Goal: Information Seeking & Learning: Find specific page/section

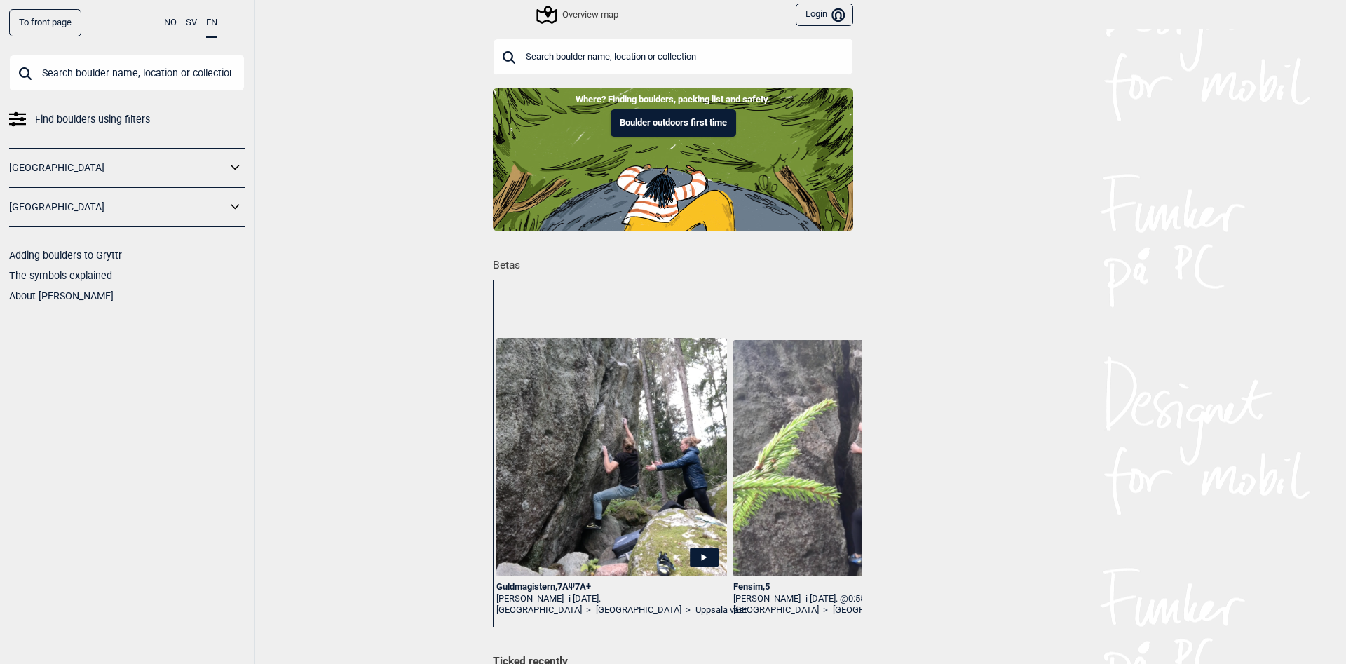
click at [322, 357] on div "To front page NO SV EN Find boulders using filters Norge Sverige Adding boulder…" at bounding box center [673, 332] width 1346 height 664
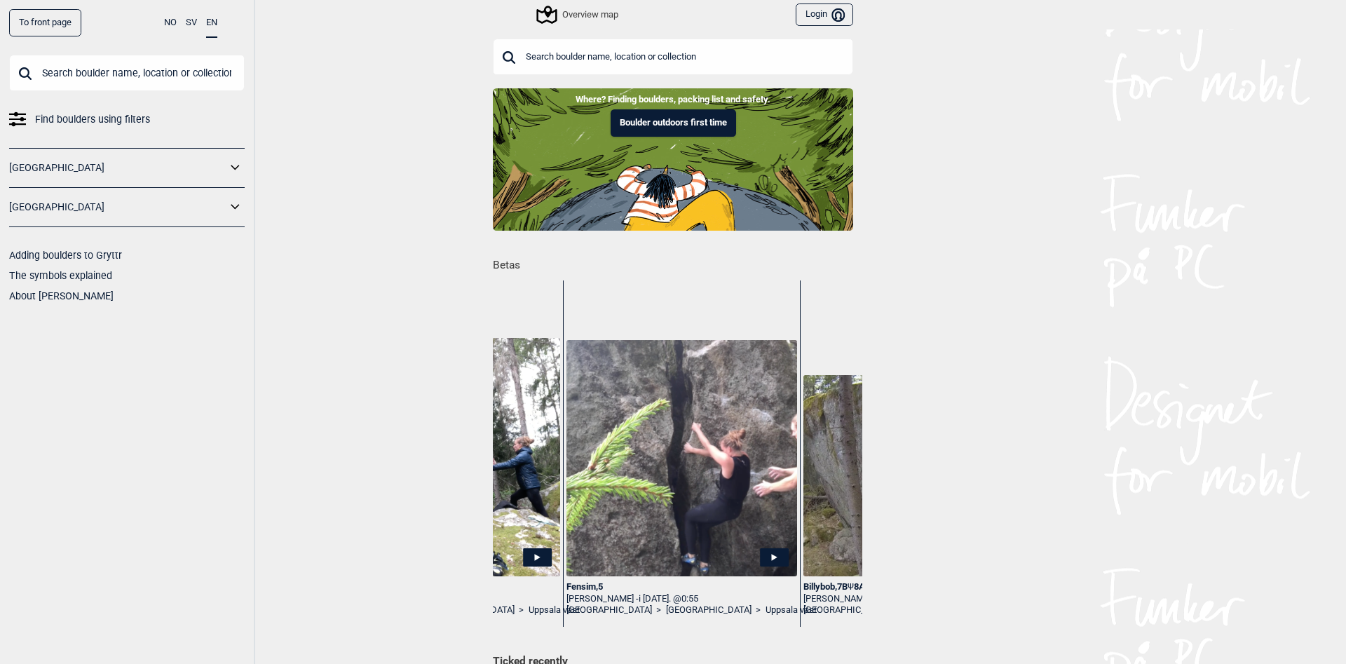
scroll to position [0, 196]
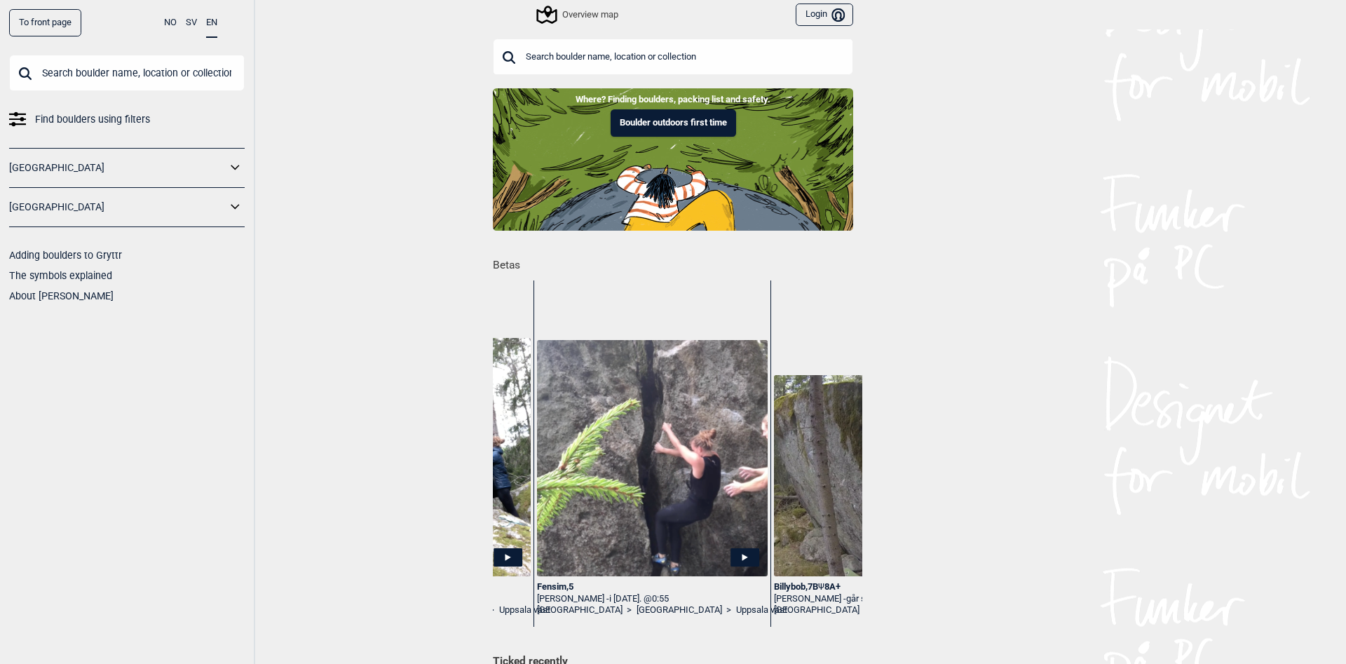
click at [569, 597] on div "Sofia Edelbroek - i september 2022. @0:55" at bounding box center [652, 599] width 231 height 12
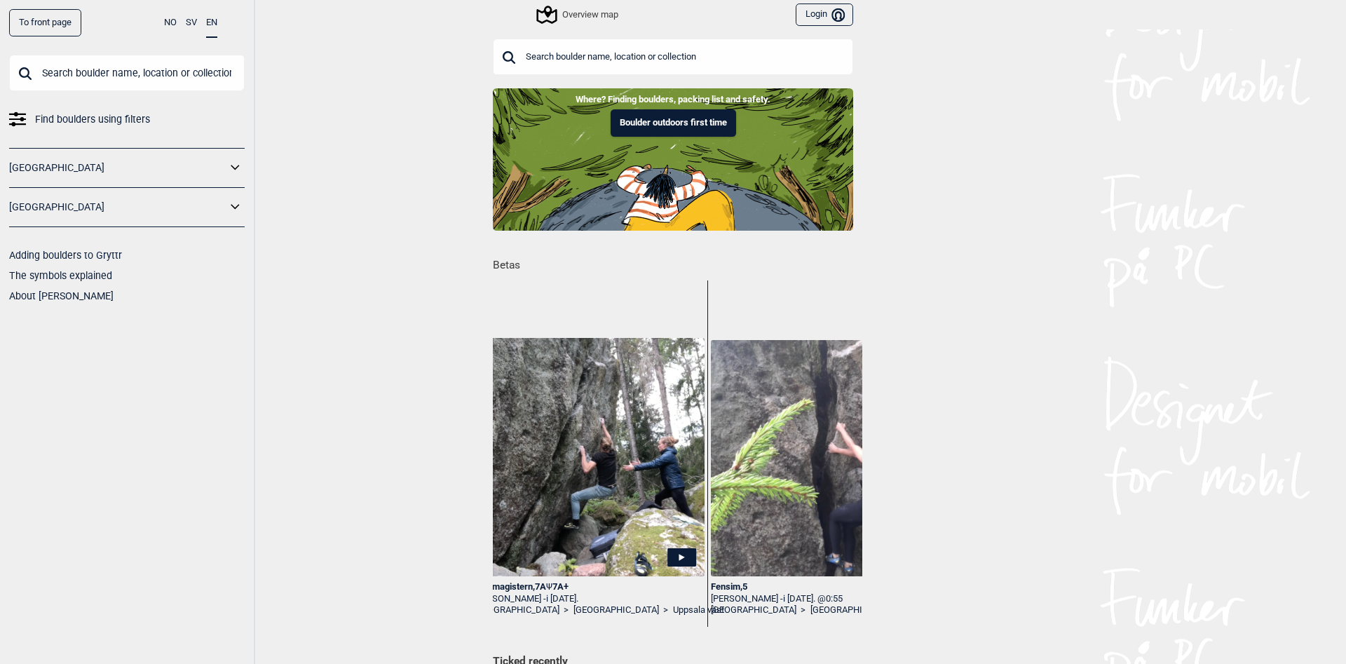
scroll to position [0, 0]
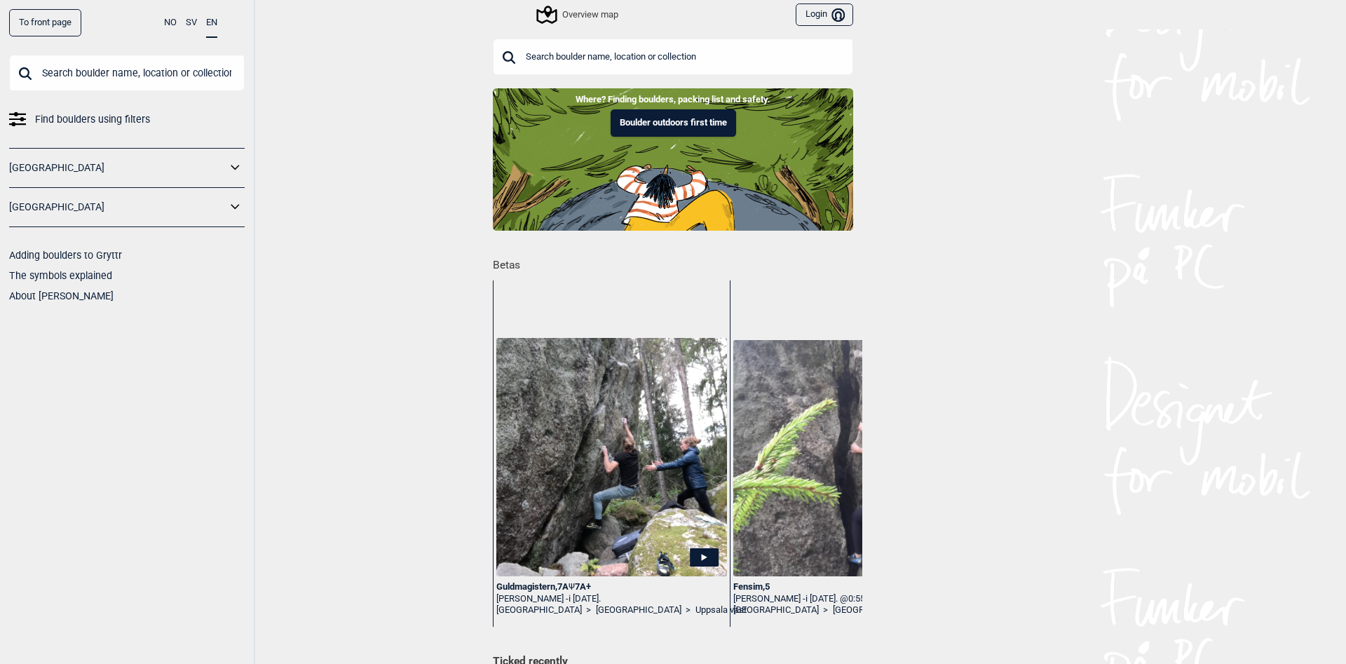
click at [755, 501] on img at bounding box center [848, 458] width 231 height 236
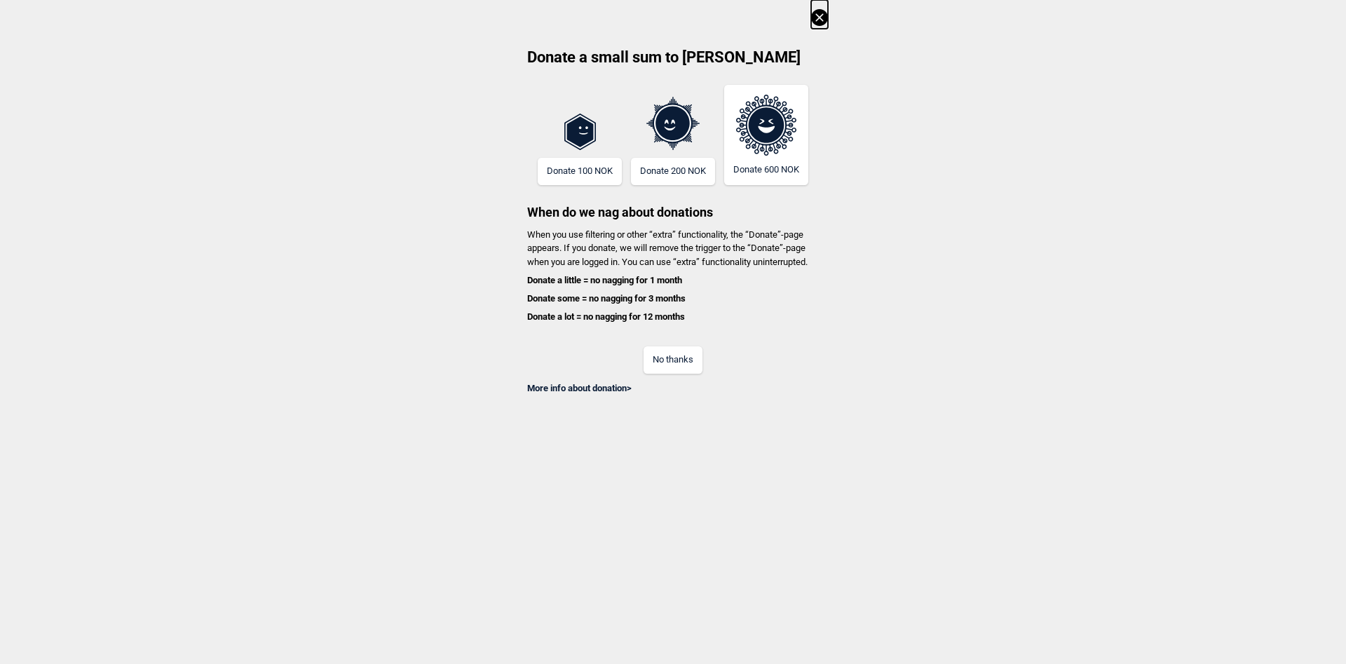
click at [667, 352] on button "No thanks" at bounding box center [673, 359] width 59 height 27
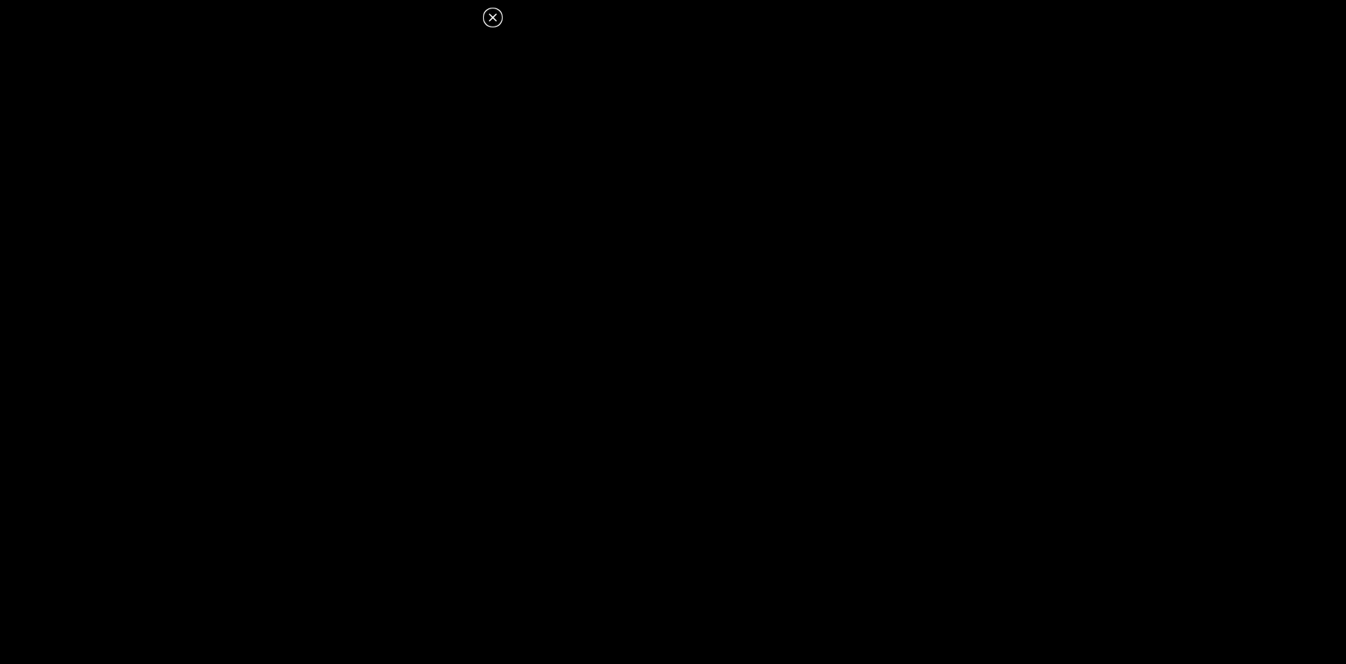
click at [491, 20] on icon at bounding box center [493, 17] width 8 height 8
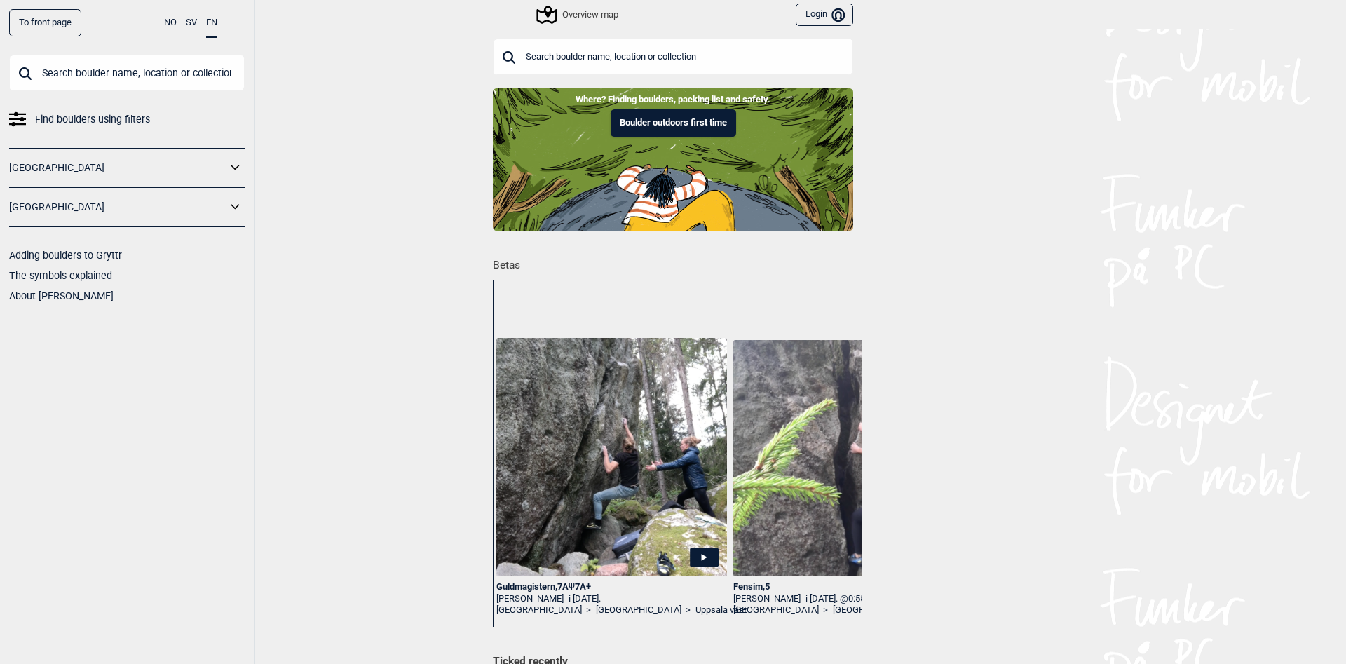
click at [351, 175] on div "To front page NO SV EN Find boulders using filters Norge Sverige Adding boulder…" at bounding box center [673, 332] width 1346 height 664
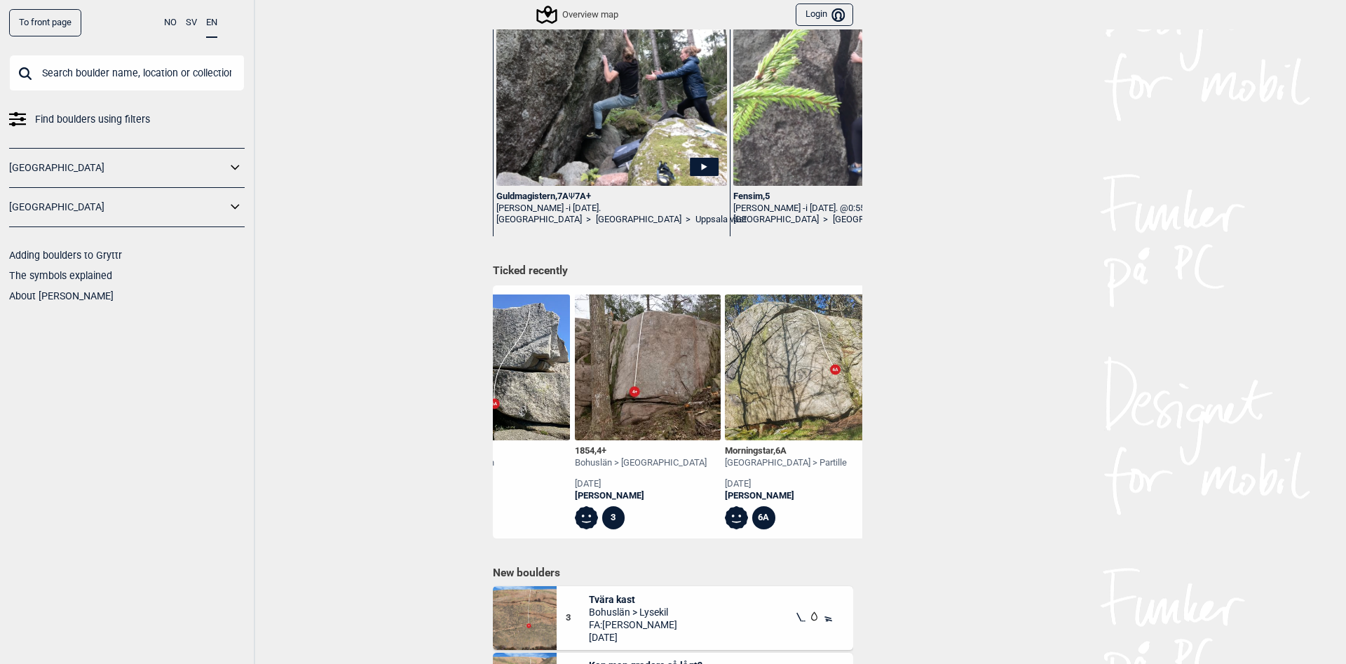
scroll to position [0, 720]
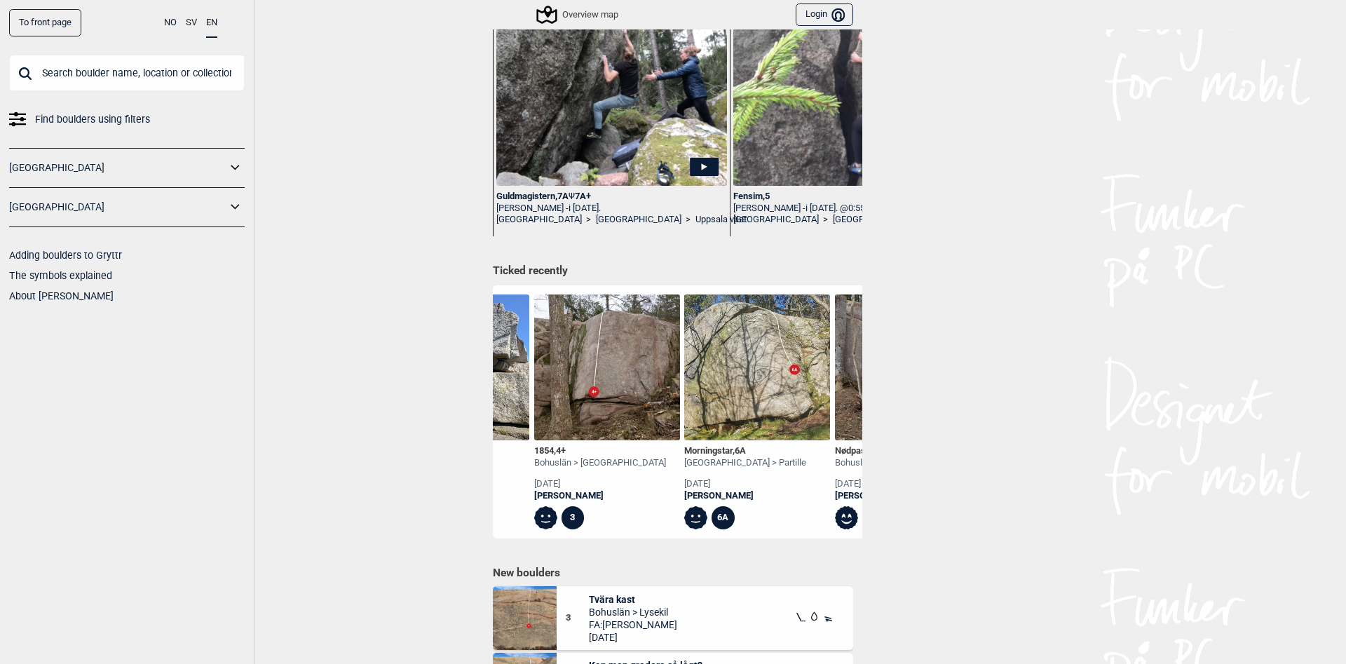
click at [935, 423] on div "To front page NO SV EN Find boulders using filters Norge Sverige Adding boulder…" at bounding box center [673, 332] width 1346 height 664
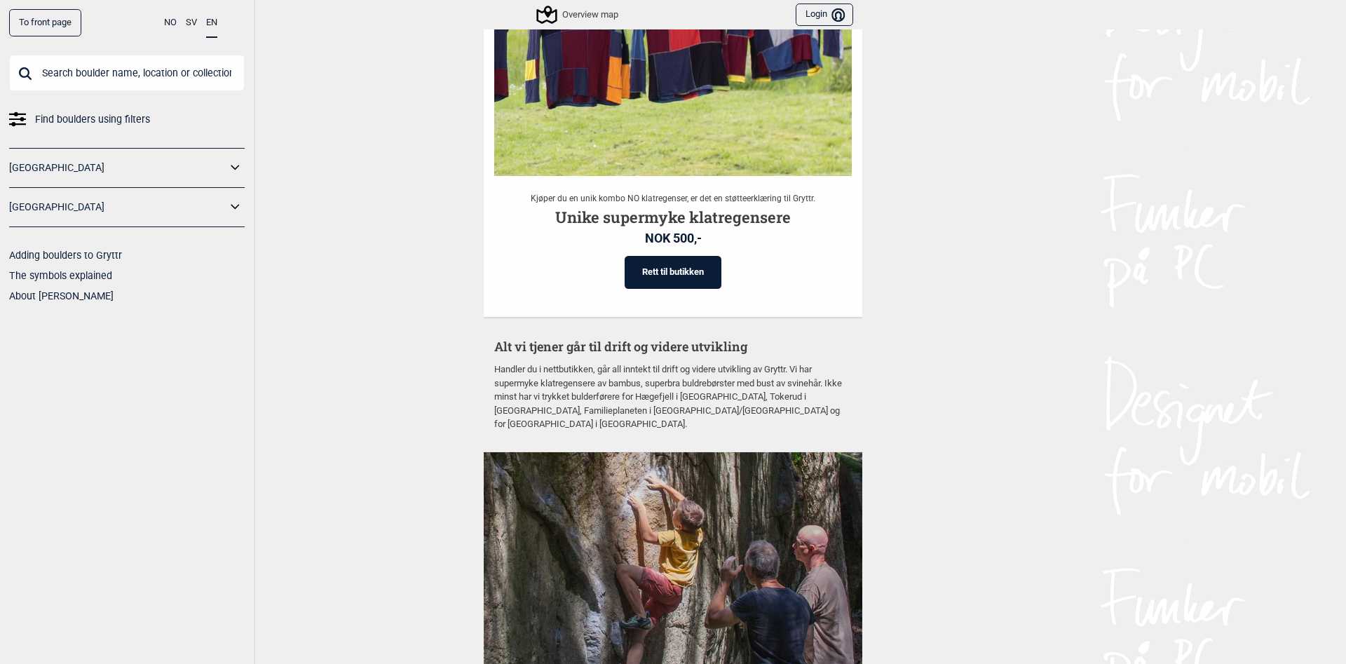
scroll to position [3502, 0]
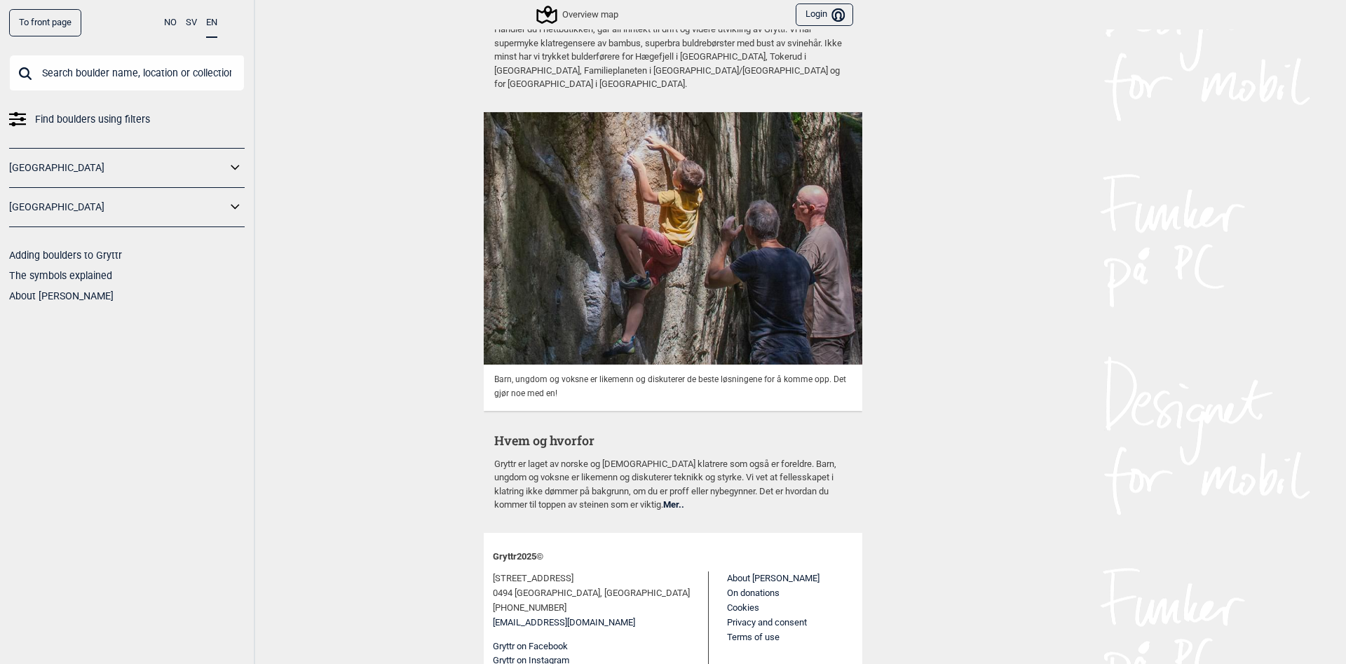
click at [190, 200] on link "[GEOGRAPHIC_DATA]" at bounding box center [117, 207] width 217 height 20
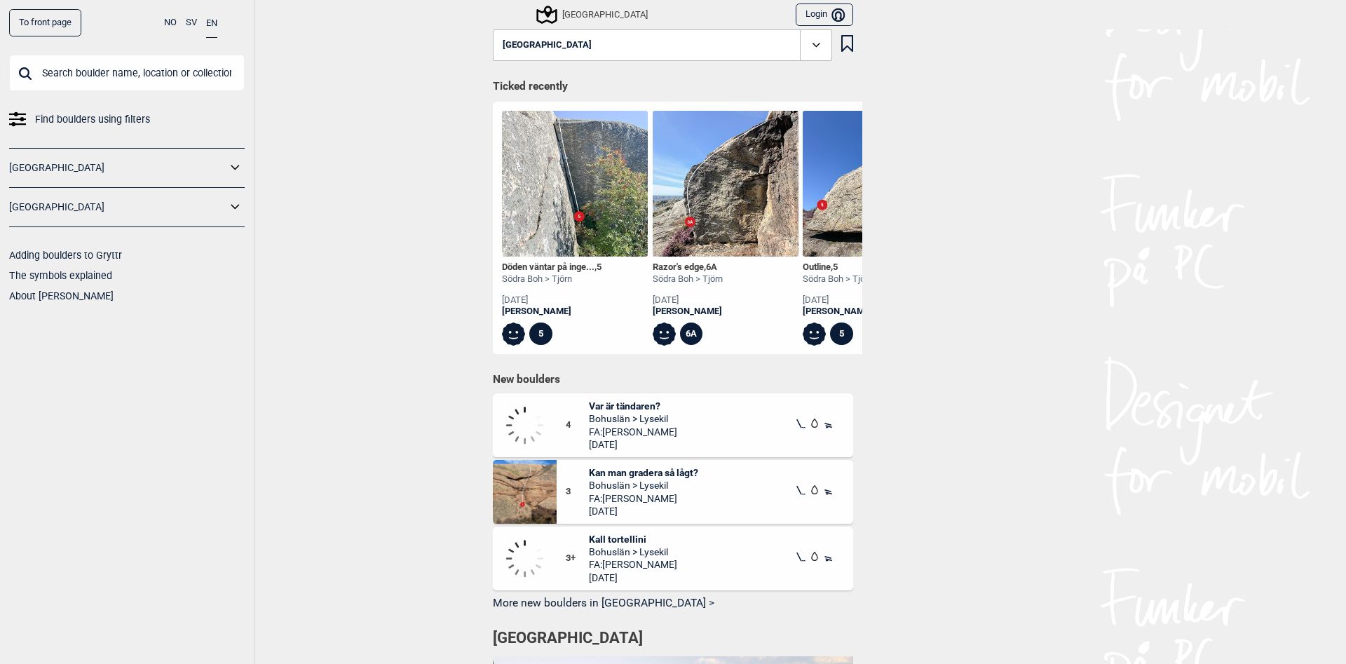
click at [408, 246] on div "To front page NO SV EN Find boulders using filters Norge Sverige Adding boulder…" at bounding box center [673, 332] width 1346 height 664
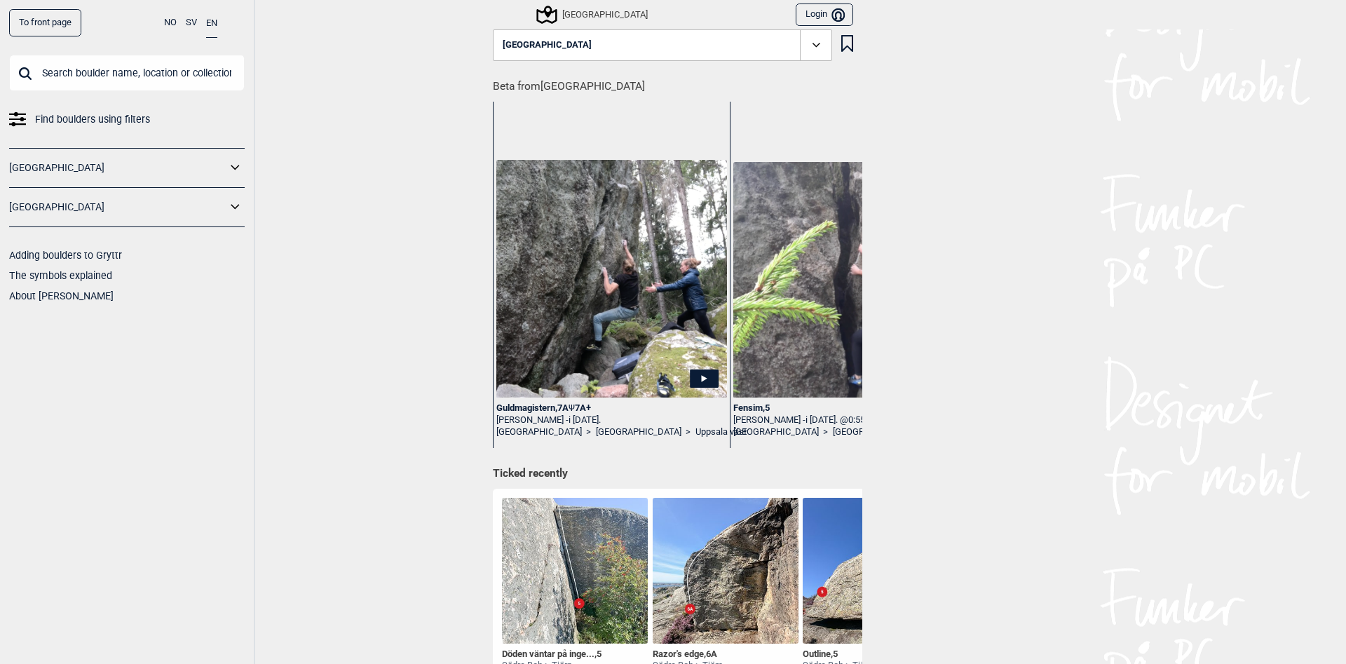
click at [325, 439] on div "To front page NO SV EN Find boulders using filters Norge Sverige Adding boulder…" at bounding box center [673, 332] width 1346 height 664
click at [568, 32] on button "[GEOGRAPHIC_DATA]" at bounding box center [662, 45] width 339 height 32
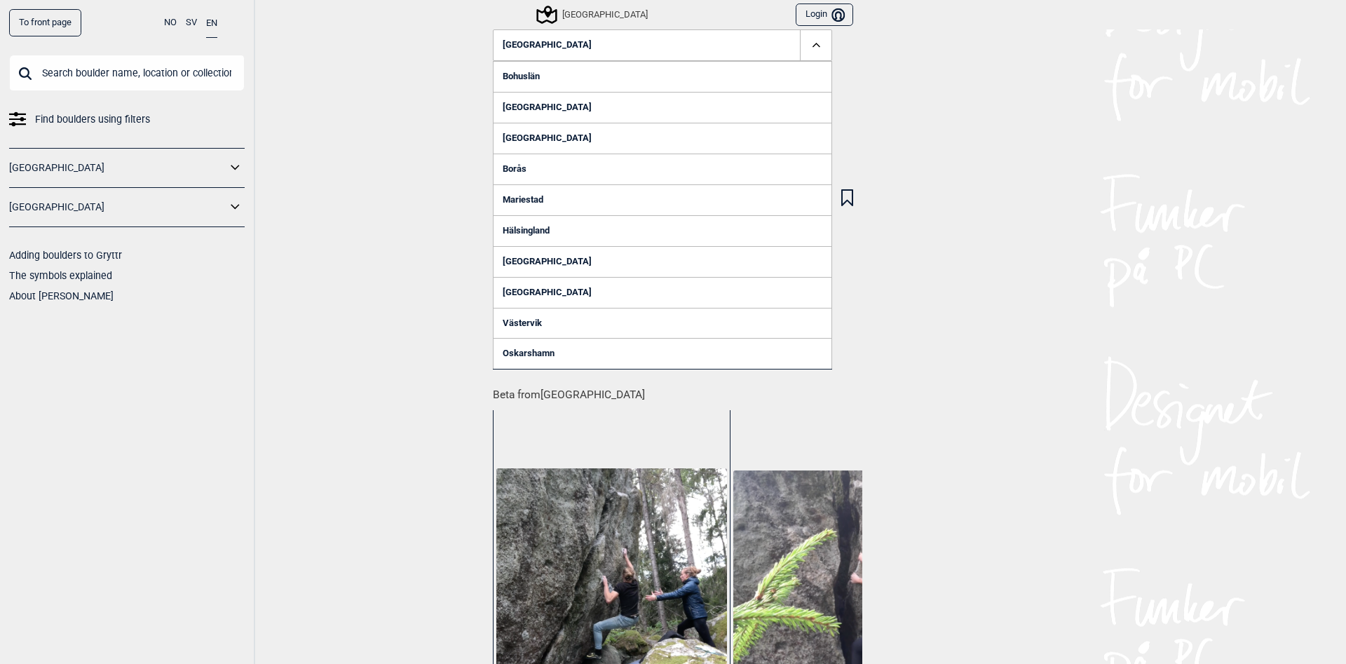
click at [521, 133] on link "[GEOGRAPHIC_DATA]" at bounding box center [662, 138] width 339 height 31
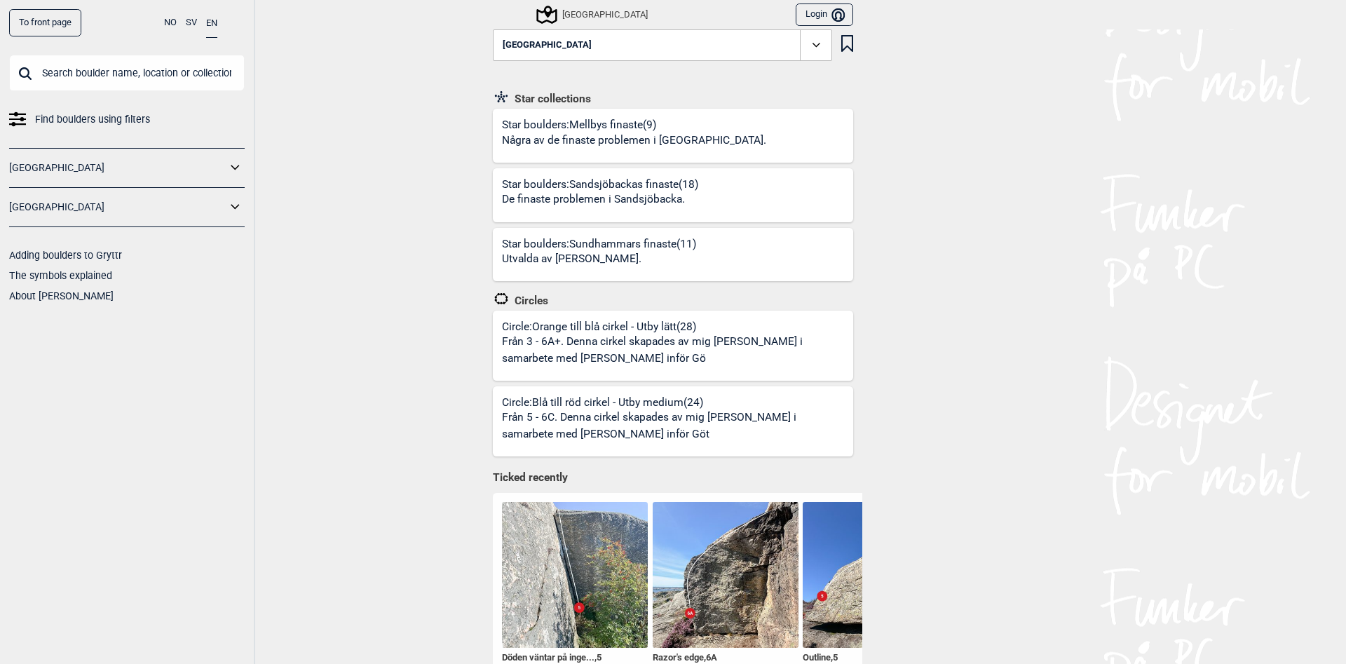
click at [358, 211] on div "To front page NO SV EN Find boulders using filters Norge Sverige Adding boulder…" at bounding box center [673, 332] width 1346 height 664
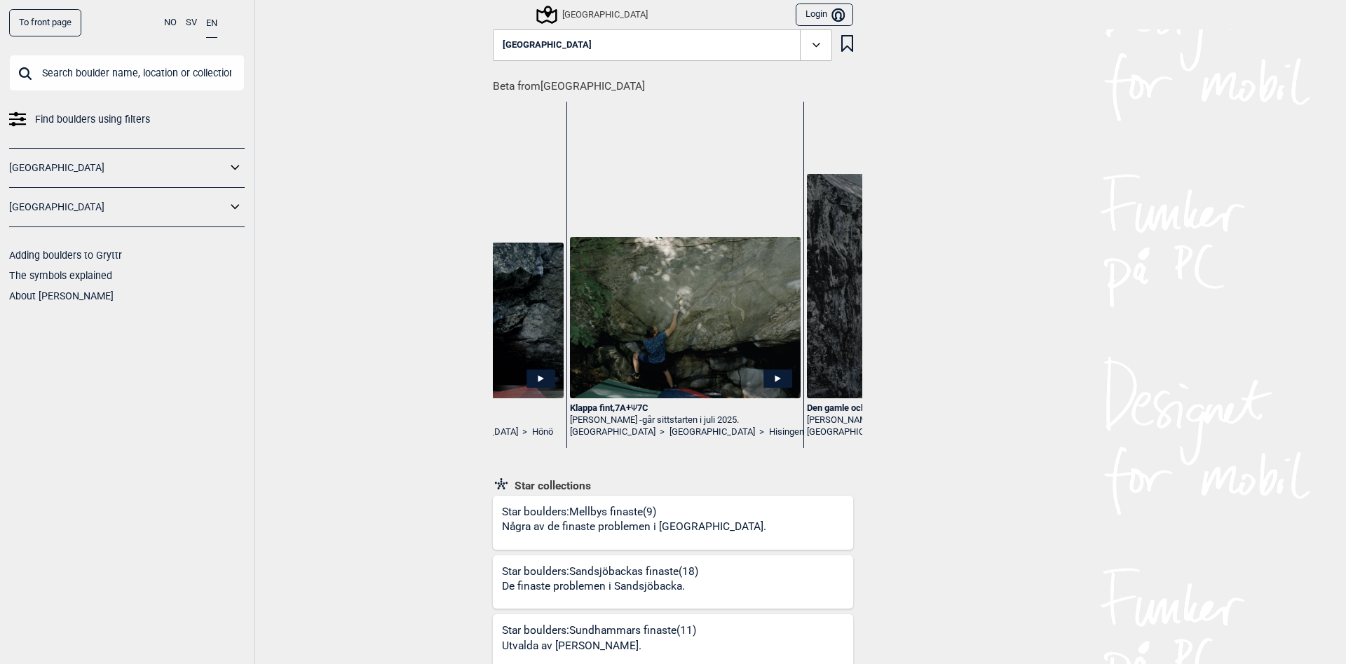
scroll to position [0, 409]
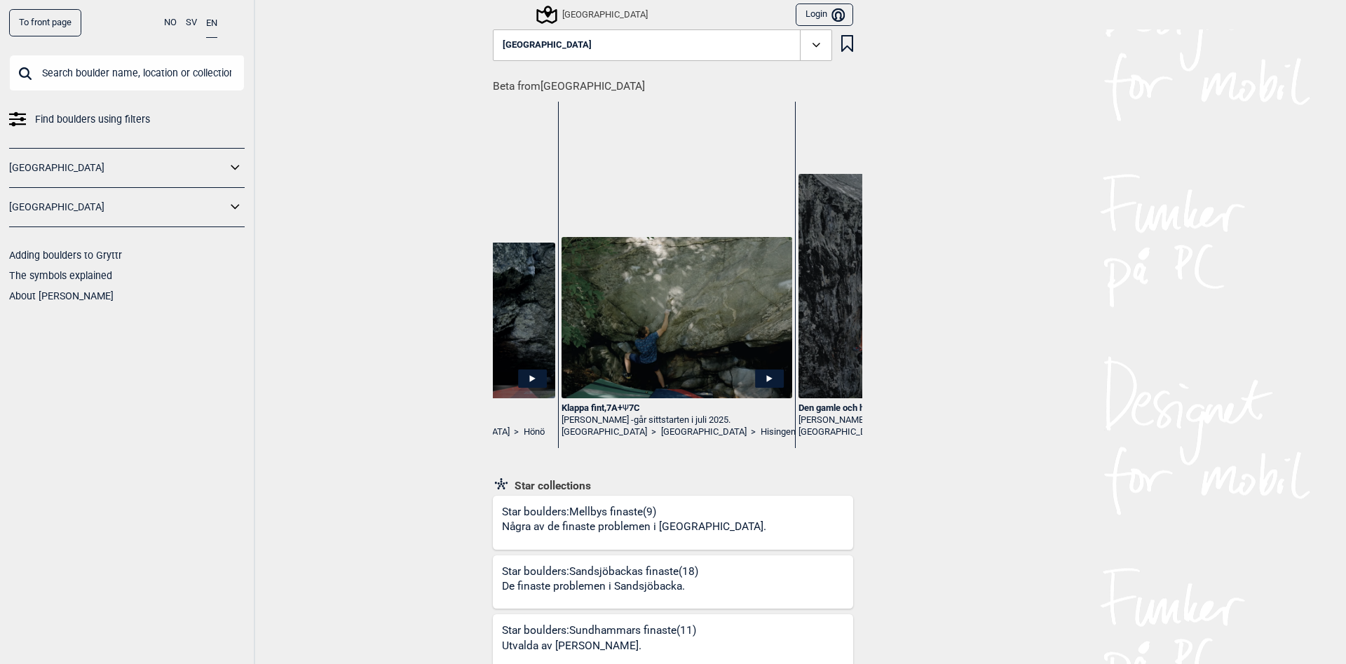
click at [699, 341] on img at bounding box center [677, 317] width 231 height 161
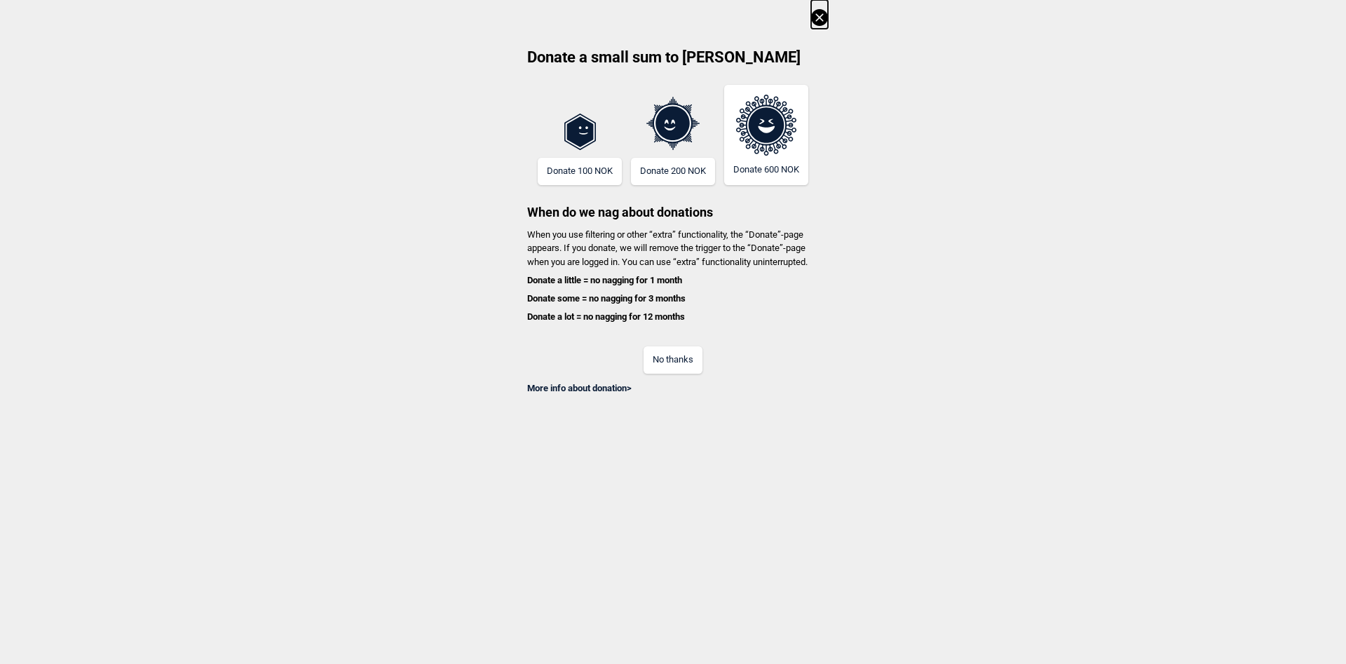
click at [681, 374] on button "No thanks" at bounding box center [673, 359] width 59 height 27
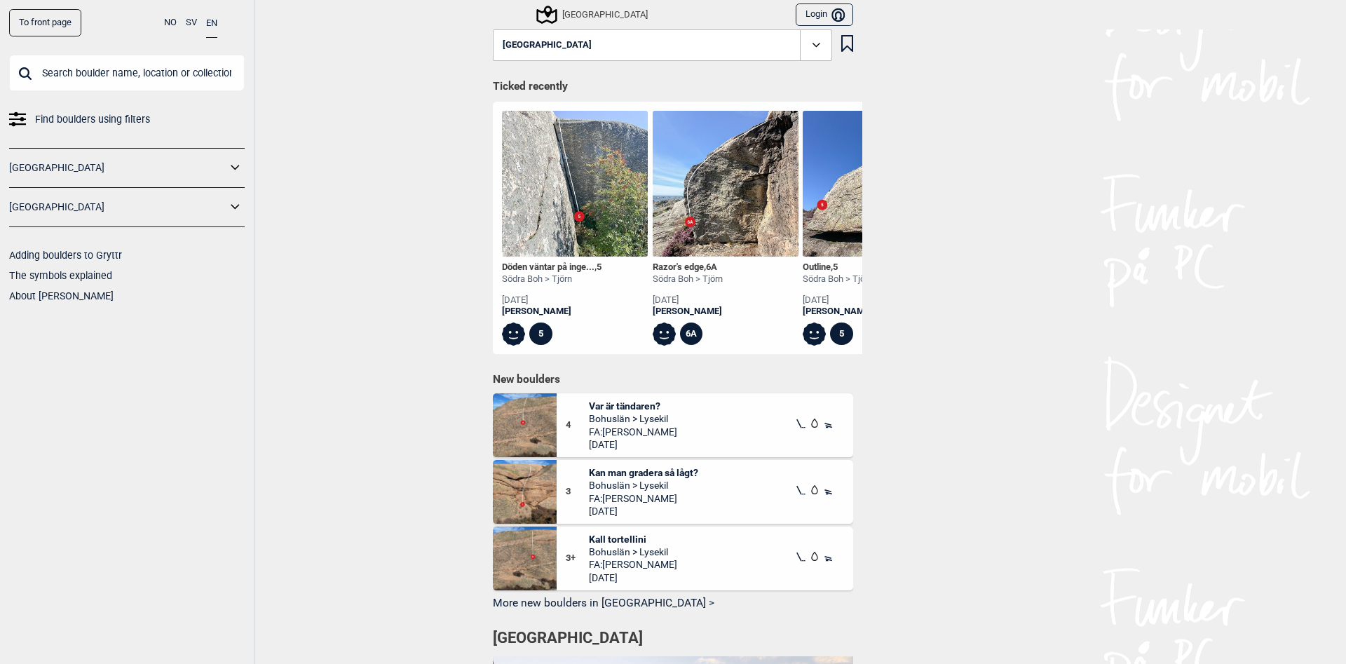
click at [318, 280] on div "To front page NO SV EN Find boulders using filters Norge Sverige Adding boulder…" at bounding box center [673, 332] width 1346 height 664
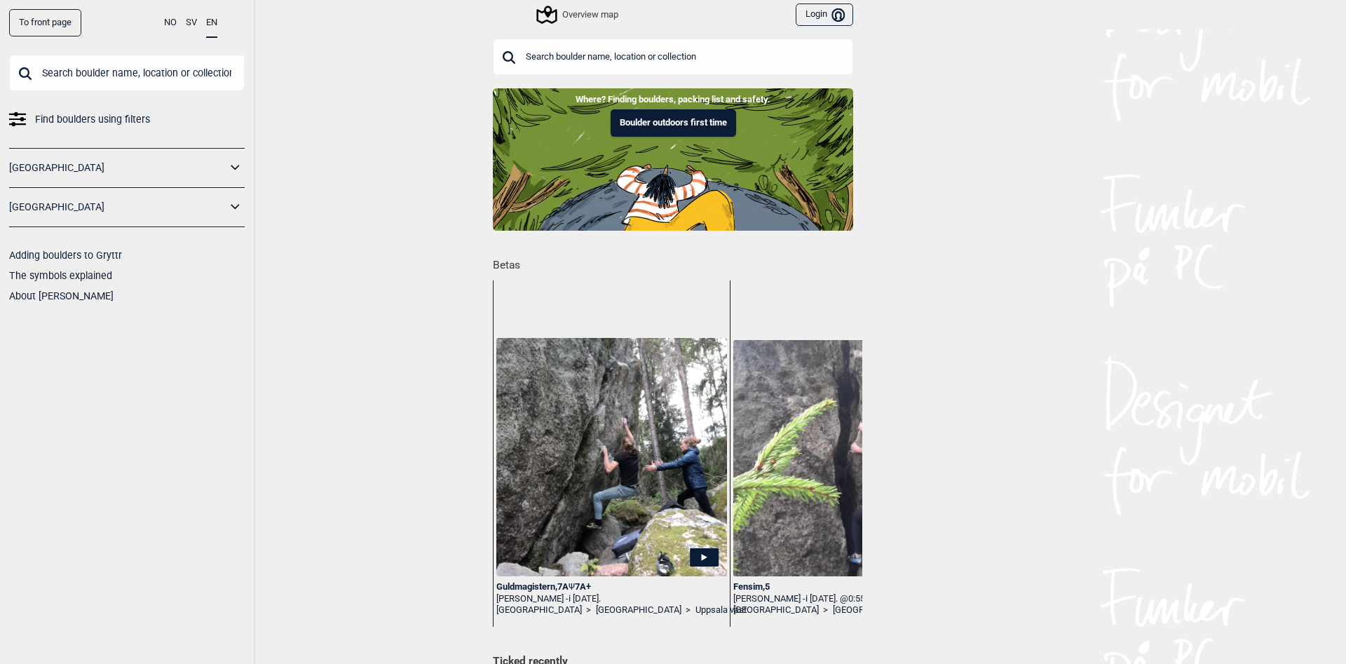
click at [606, 55] on input "text" at bounding box center [673, 57] width 360 height 36
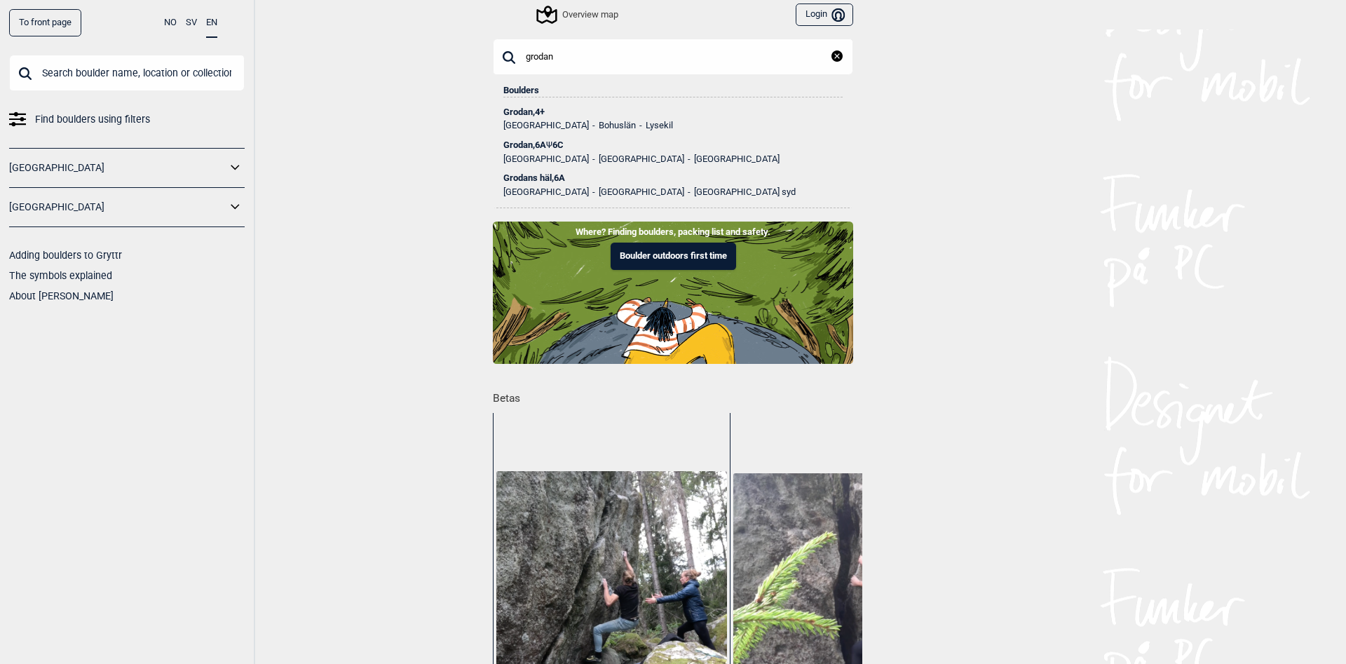
type input "grodan"
click at [517, 147] on div "Grodan , 6A Ψ 6C" at bounding box center [672, 145] width 339 height 10
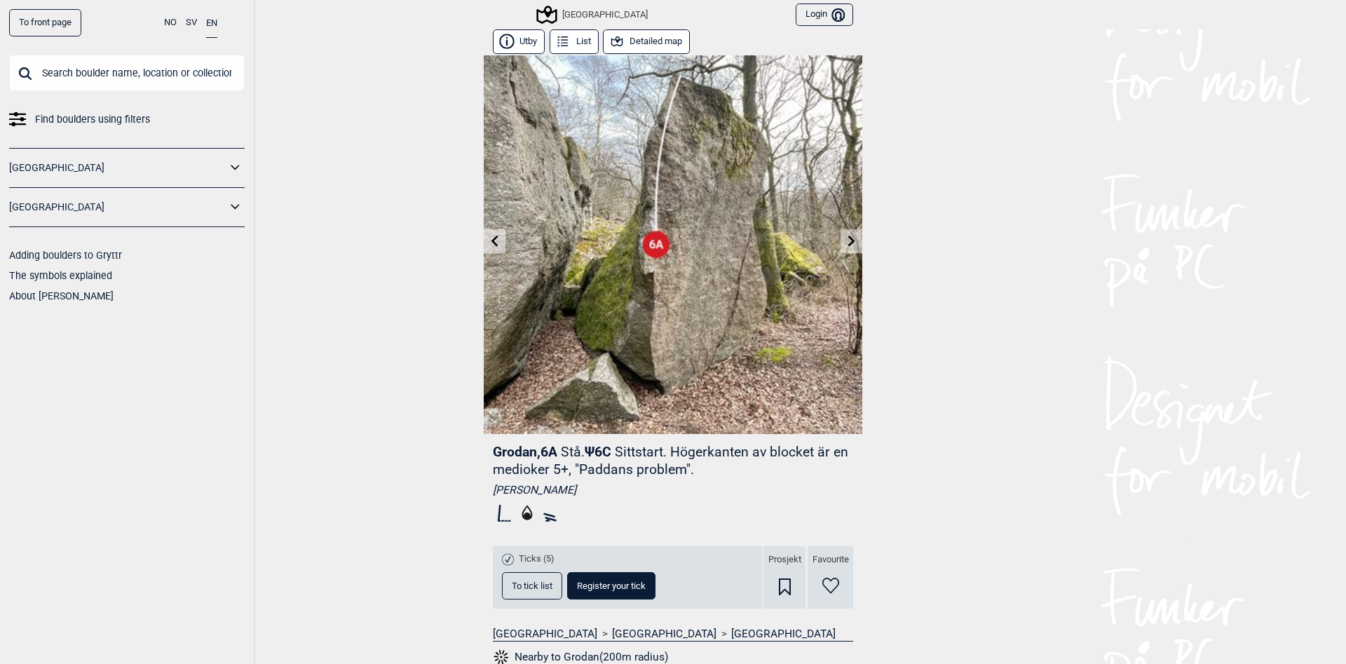
click at [419, 465] on div "To front page NO SV EN Find boulders using filters [GEOGRAPHIC_DATA] [GEOGRAPHI…" at bounding box center [673, 332] width 1346 height 664
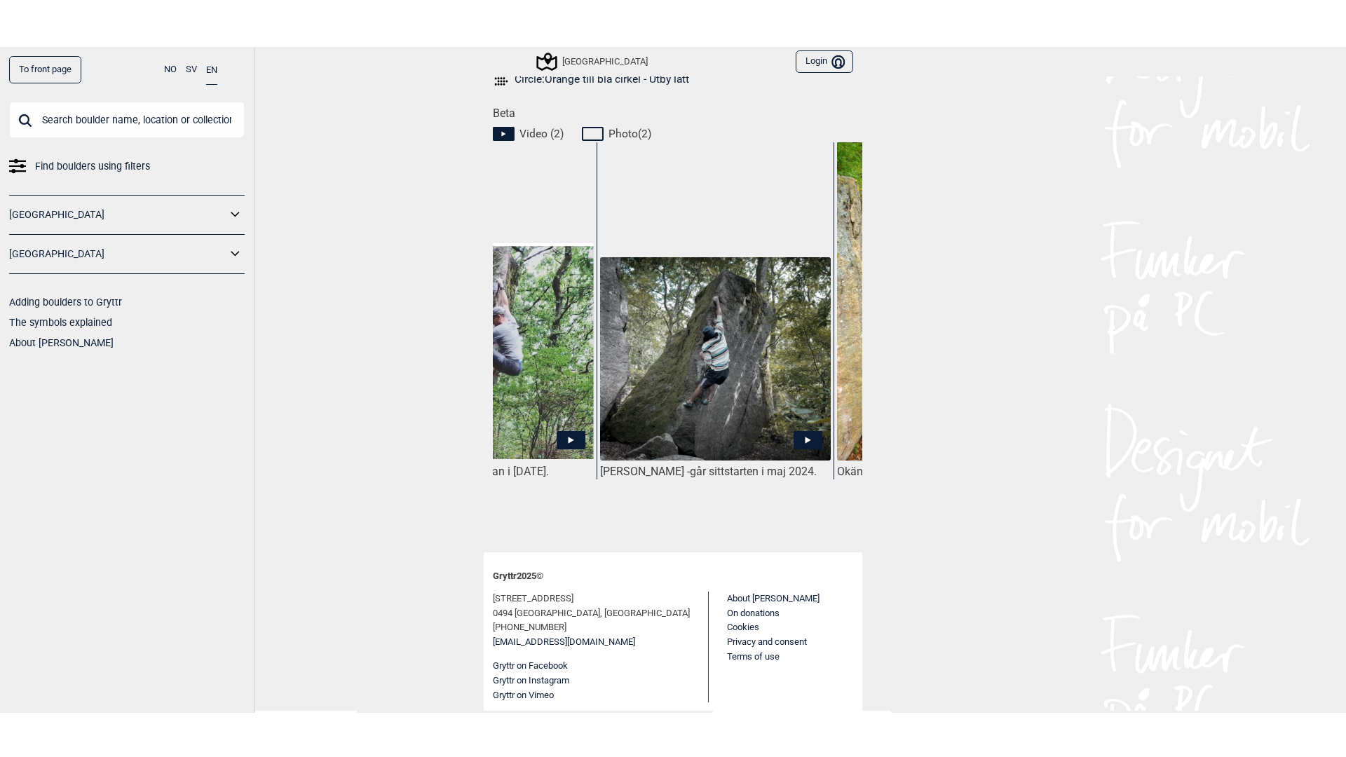
scroll to position [0, 379]
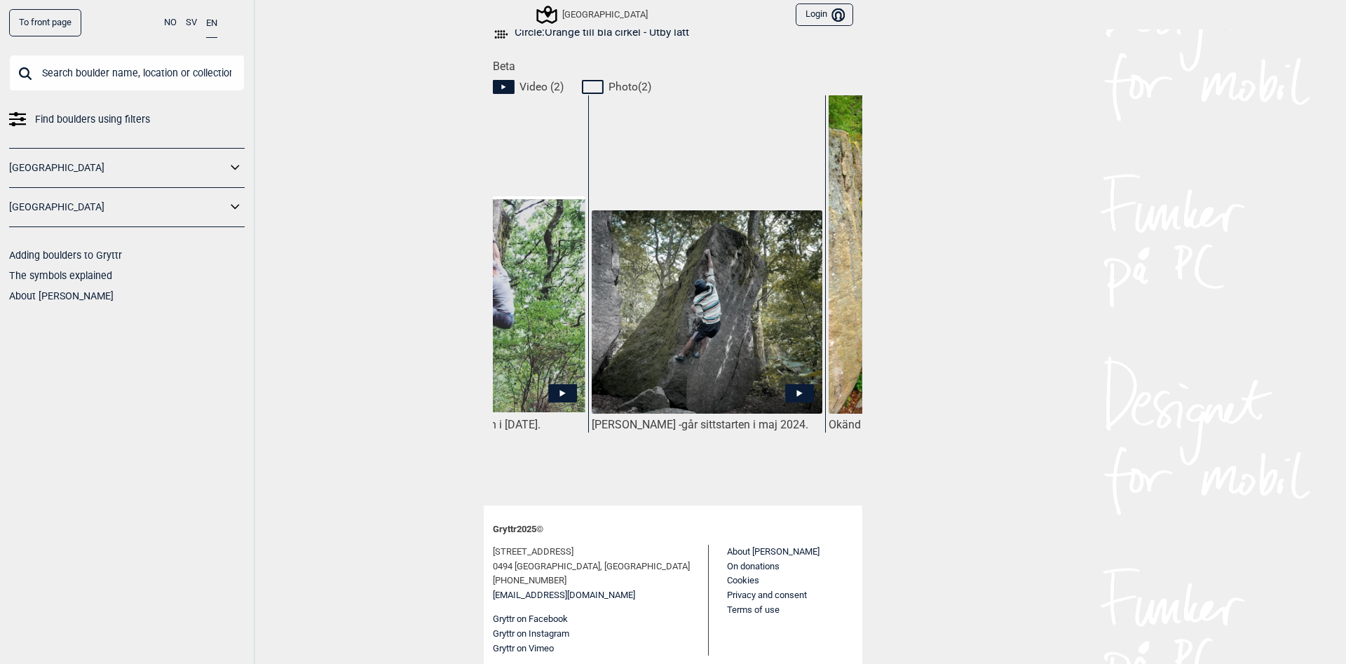
click at [733, 383] on img at bounding box center [707, 312] width 231 height 204
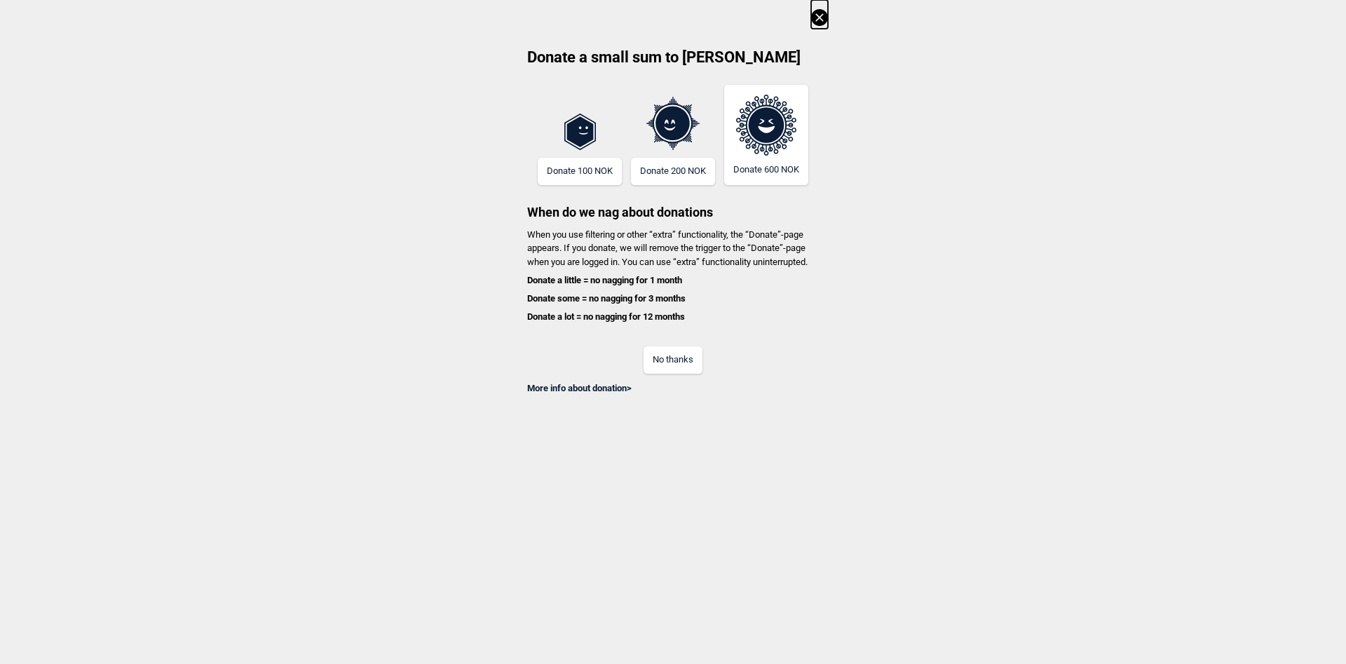
click at [669, 365] on button "No thanks" at bounding box center [673, 359] width 59 height 27
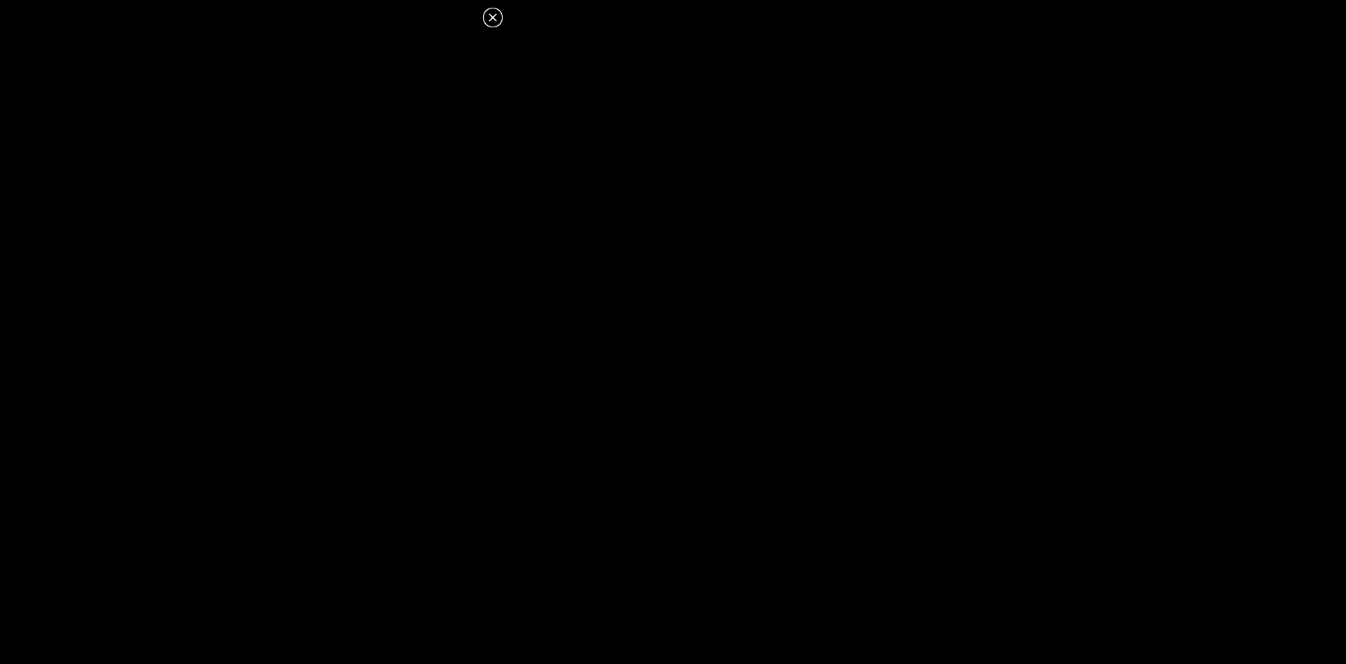
scroll to position [578, 0]
click at [492, 19] on icon at bounding box center [493, 17] width 8 height 8
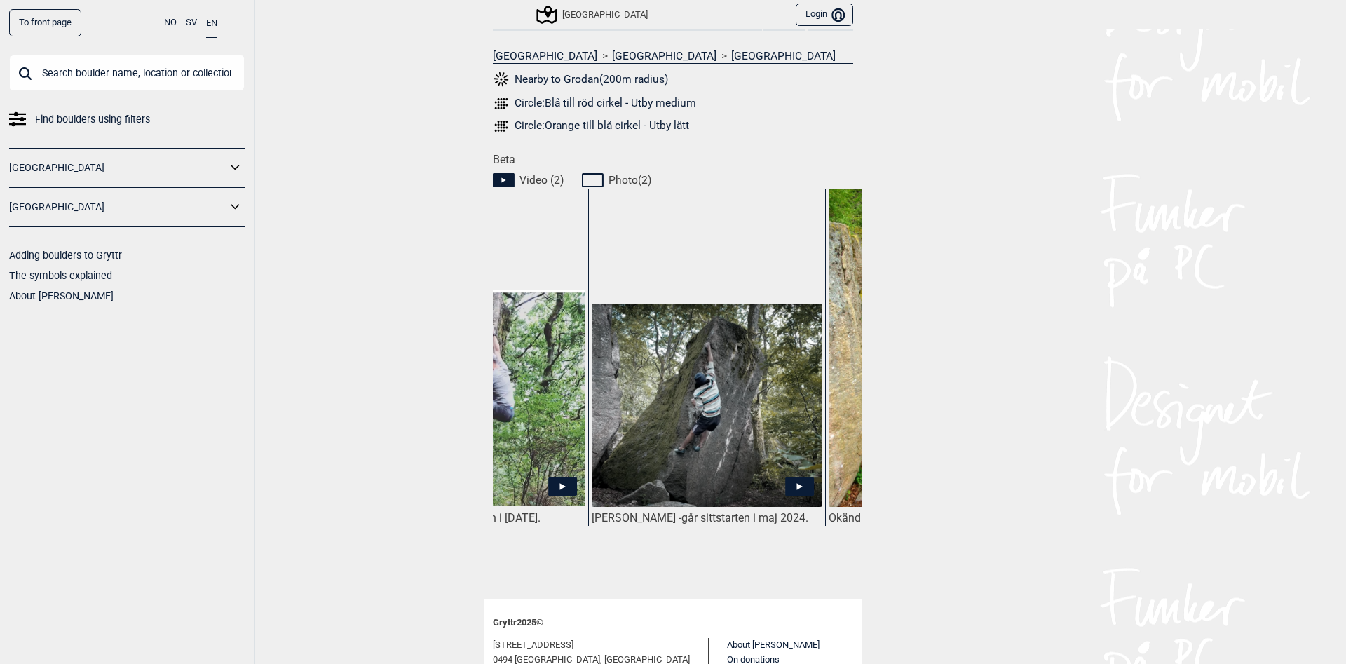
click at [1027, 348] on div "To front page NO SV EN Find boulders using filters [GEOGRAPHIC_DATA] [GEOGRAPHI…" at bounding box center [673, 332] width 1346 height 664
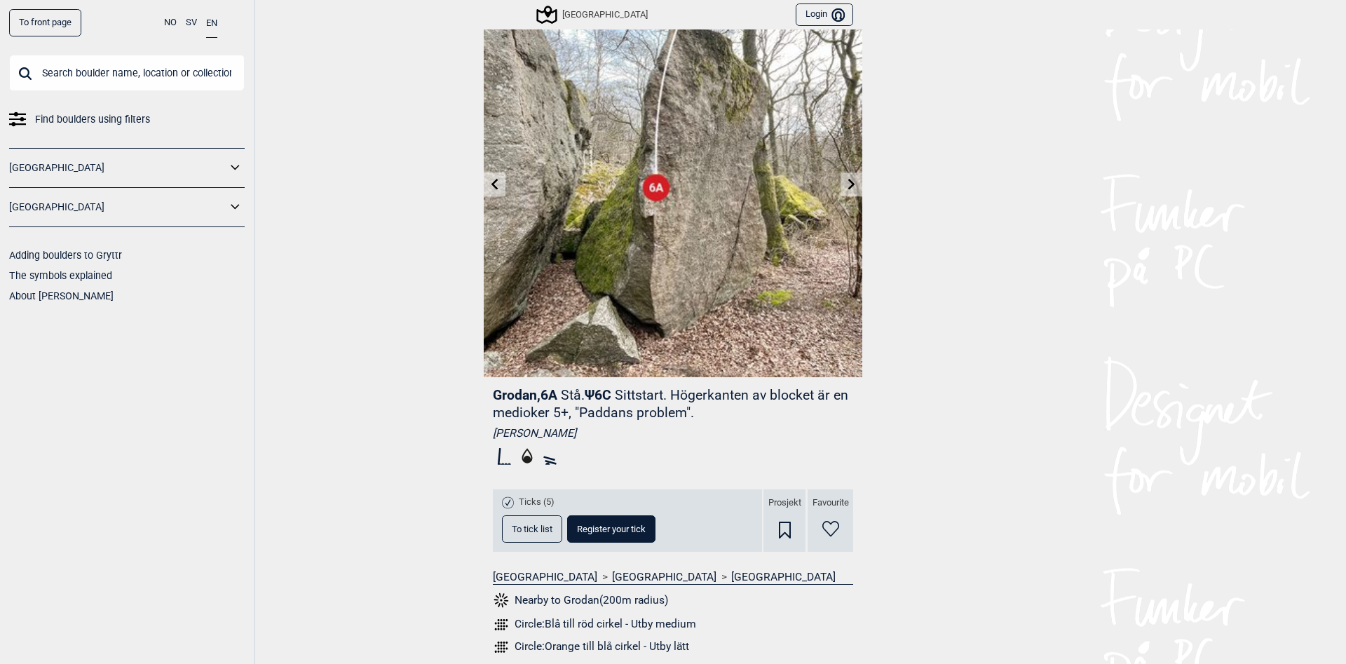
scroll to position [0, 0]
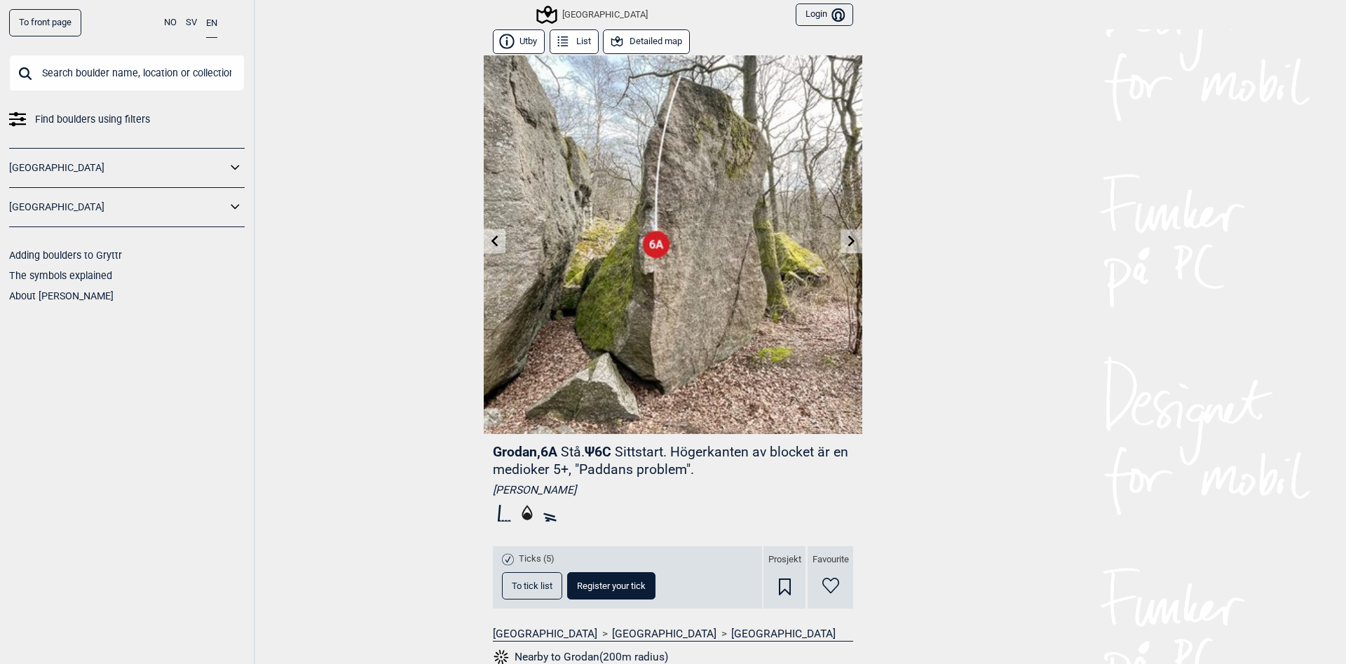
click at [676, 36] on button "Detailed map" at bounding box center [646, 41] width 87 height 25
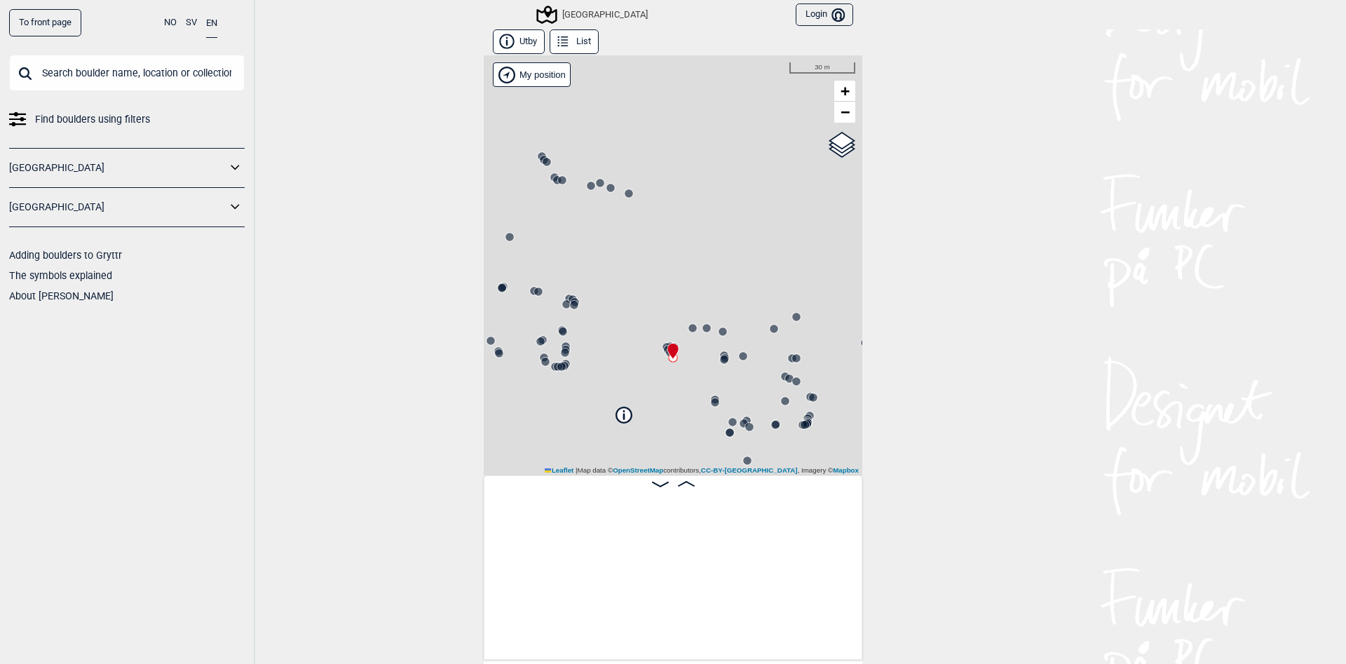
scroll to position [0, 13625]
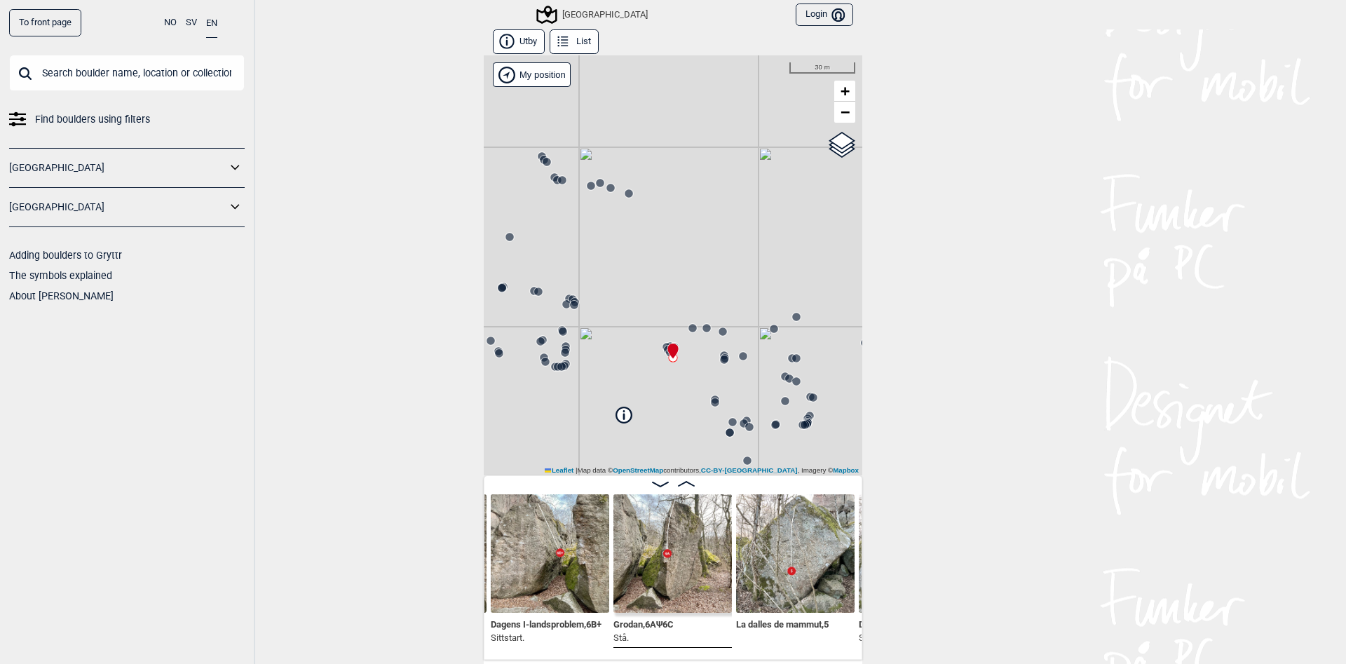
click at [629, 349] on div "[GEOGRAPHIC_DATA]" at bounding box center [673, 265] width 379 height 420
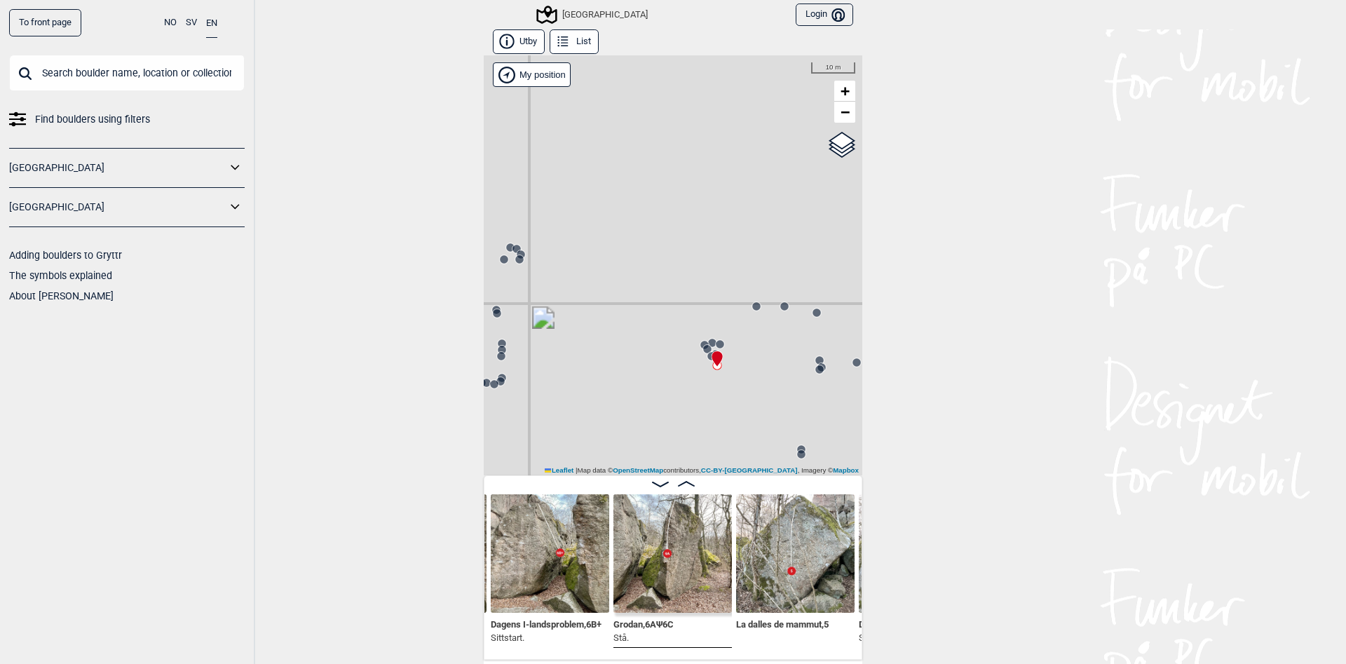
click at [629, 349] on div "[GEOGRAPHIC_DATA]" at bounding box center [673, 265] width 379 height 420
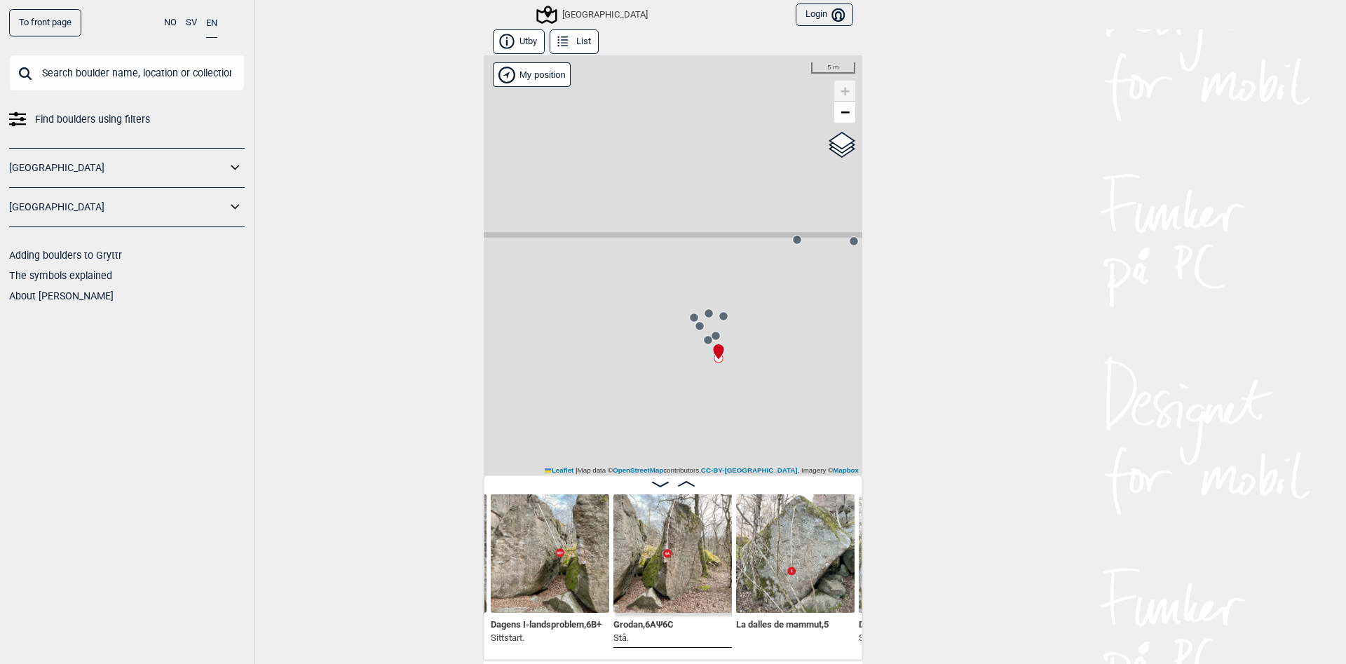
drag, startPoint x: 773, startPoint y: 378, endPoint x: 655, endPoint y: 351, distance: 121.6
click at [655, 351] on div "[GEOGRAPHIC_DATA]" at bounding box center [673, 265] width 379 height 420
click at [685, 315] on circle at bounding box center [684, 316] width 8 height 8
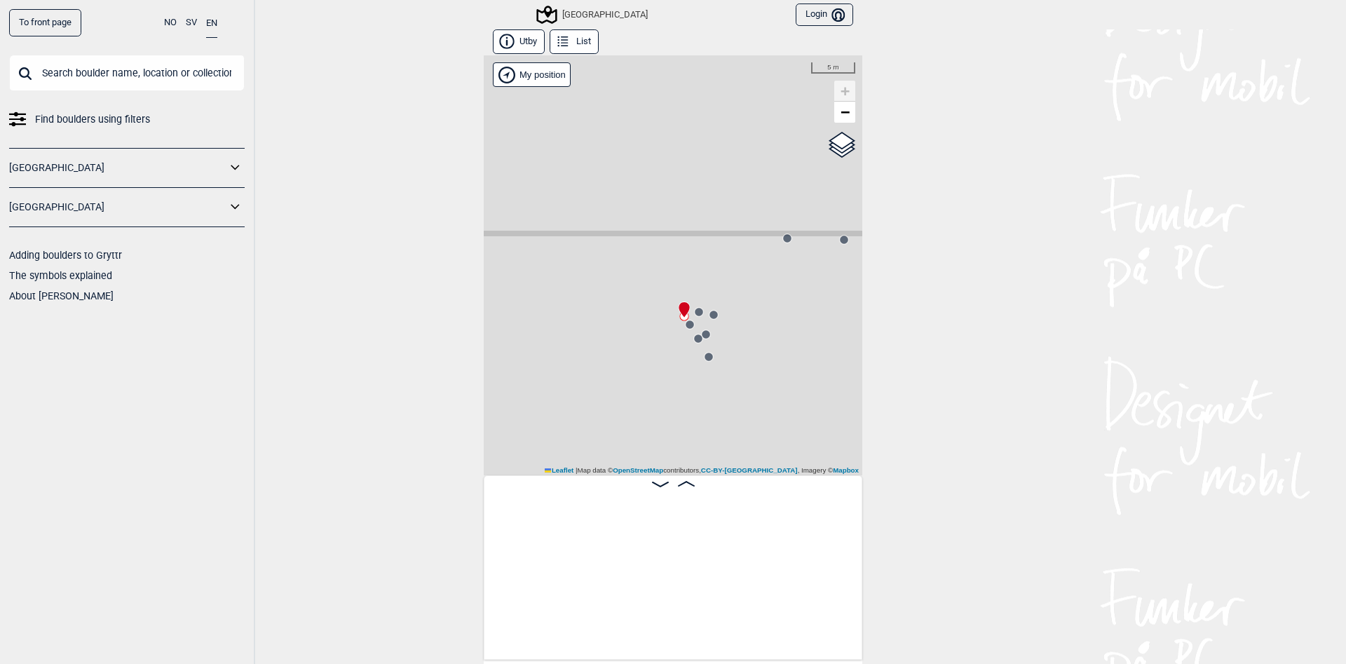
scroll to position [0, 13151]
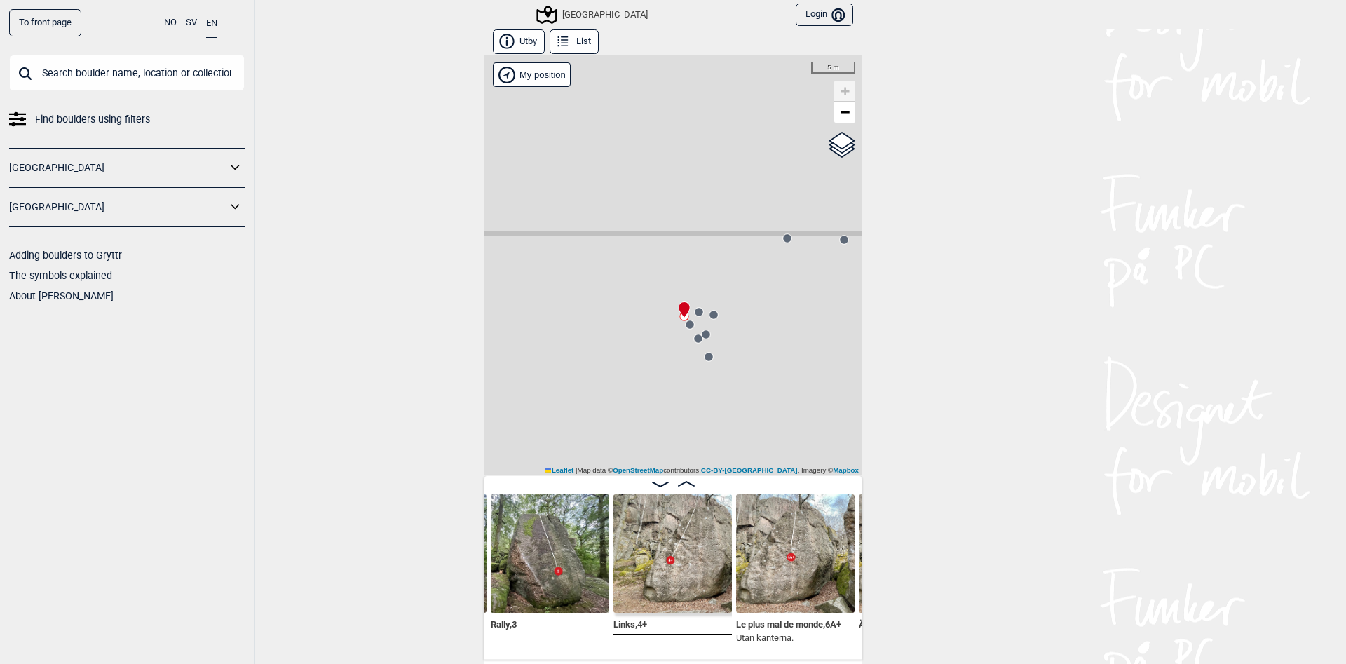
click at [784, 240] on circle at bounding box center [786, 237] width 9 height 9
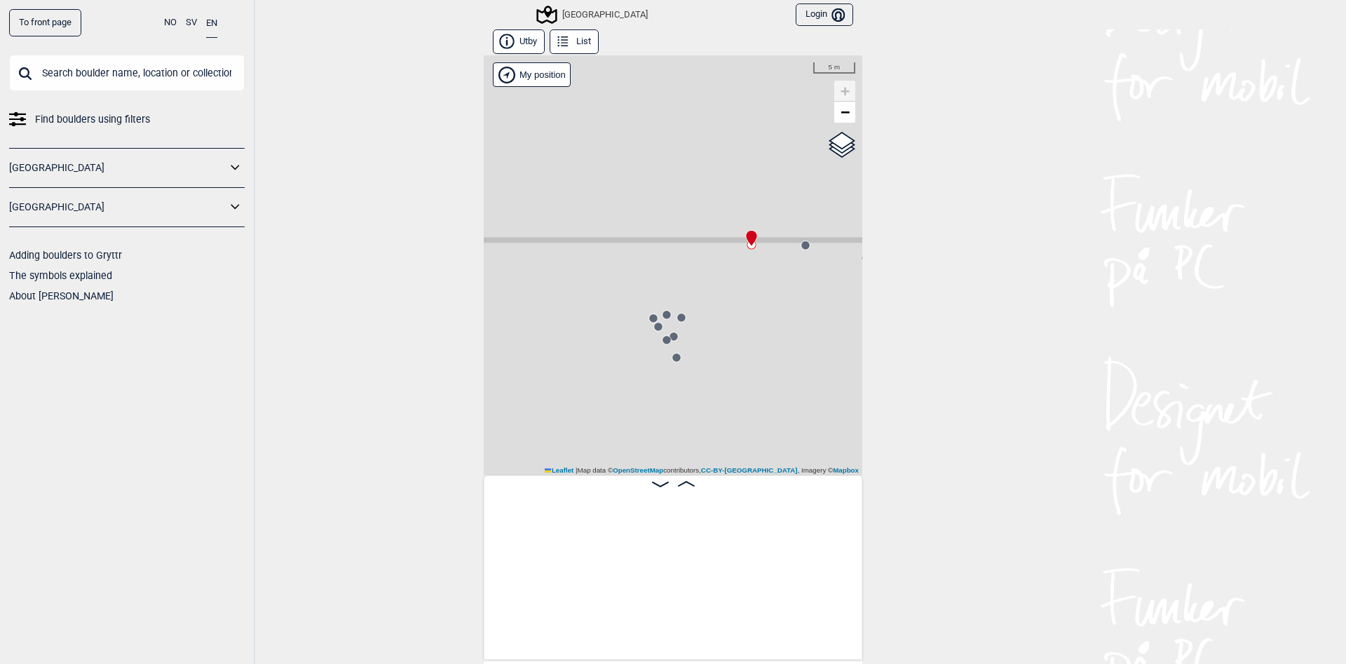
scroll to position [0, 14255]
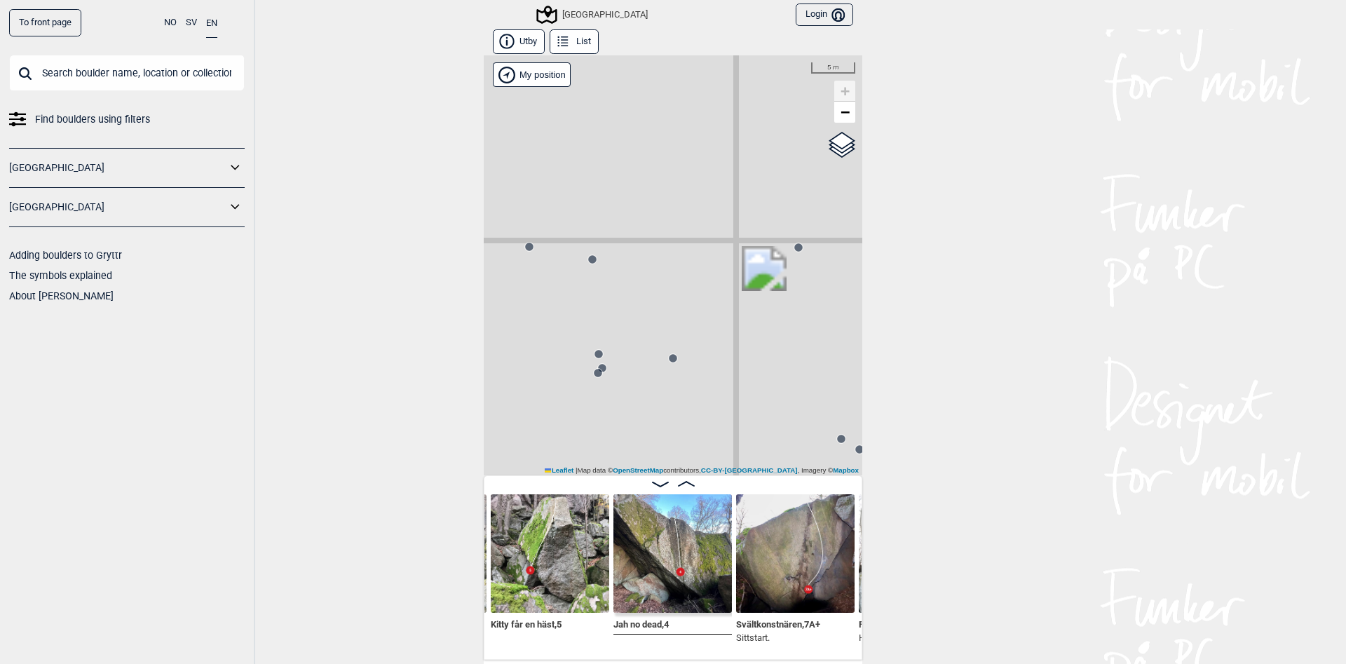
click at [592, 257] on circle at bounding box center [592, 259] width 8 height 8
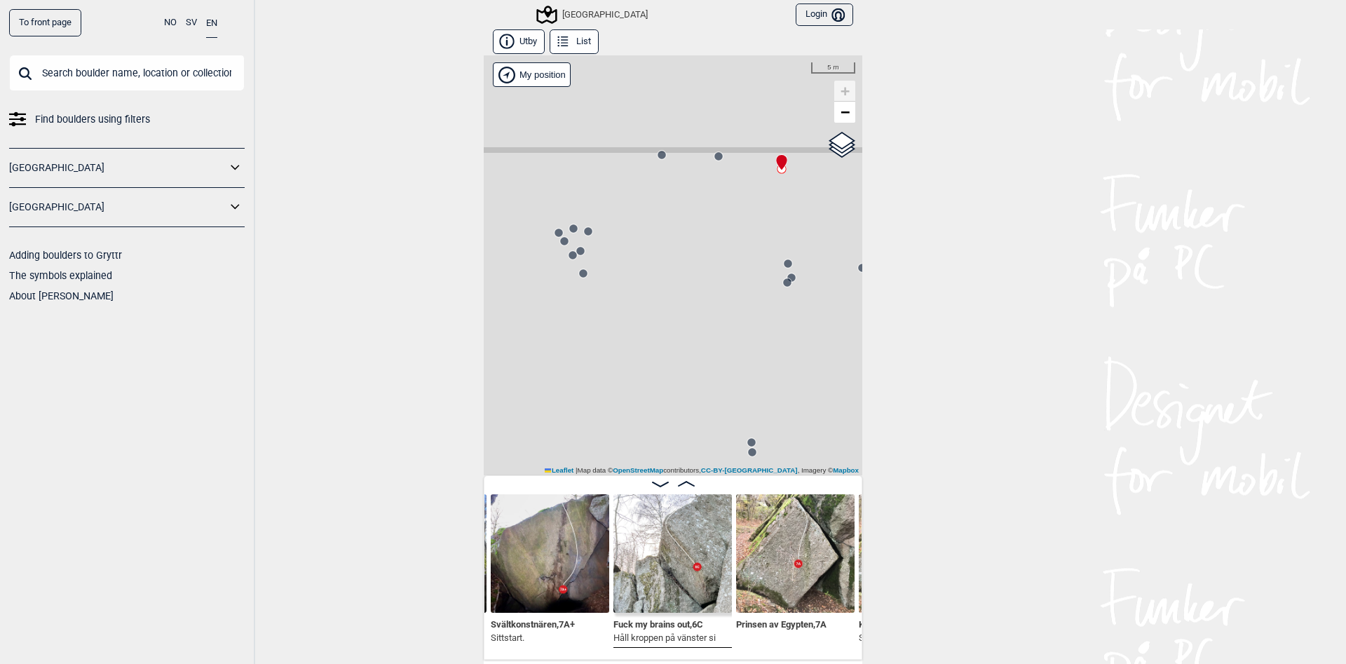
drag, startPoint x: 552, startPoint y: 355, endPoint x: 761, endPoint y: 266, distance: 227.7
click at [761, 266] on div "[GEOGRAPHIC_DATA]" at bounding box center [673, 265] width 379 height 420
click at [608, 240] on div "[GEOGRAPHIC_DATA]" at bounding box center [673, 265] width 379 height 420
click at [608, 237] on icon at bounding box center [608, 232] width 11 height 11
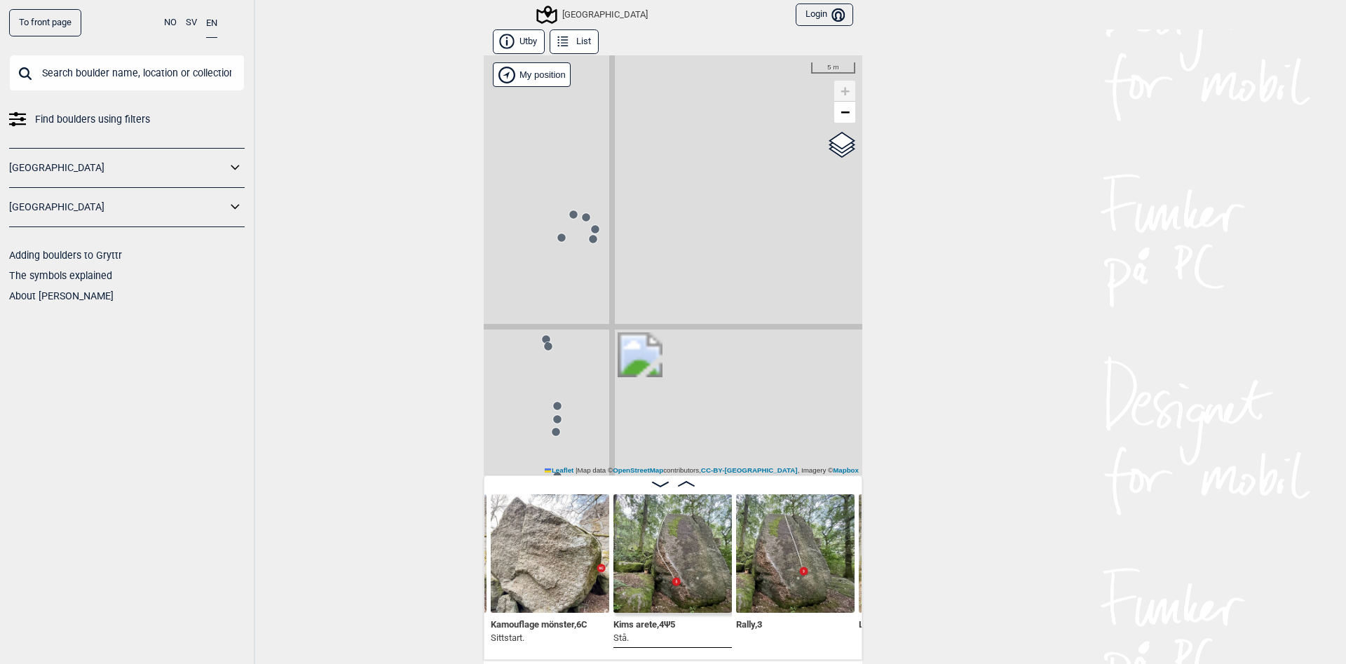
drag, startPoint x: 717, startPoint y: 381, endPoint x: 599, endPoint y: 237, distance: 186.8
click at [599, 237] on div "[GEOGRAPHIC_DATA]" at bounding box center [673, 265] width 379 height 420
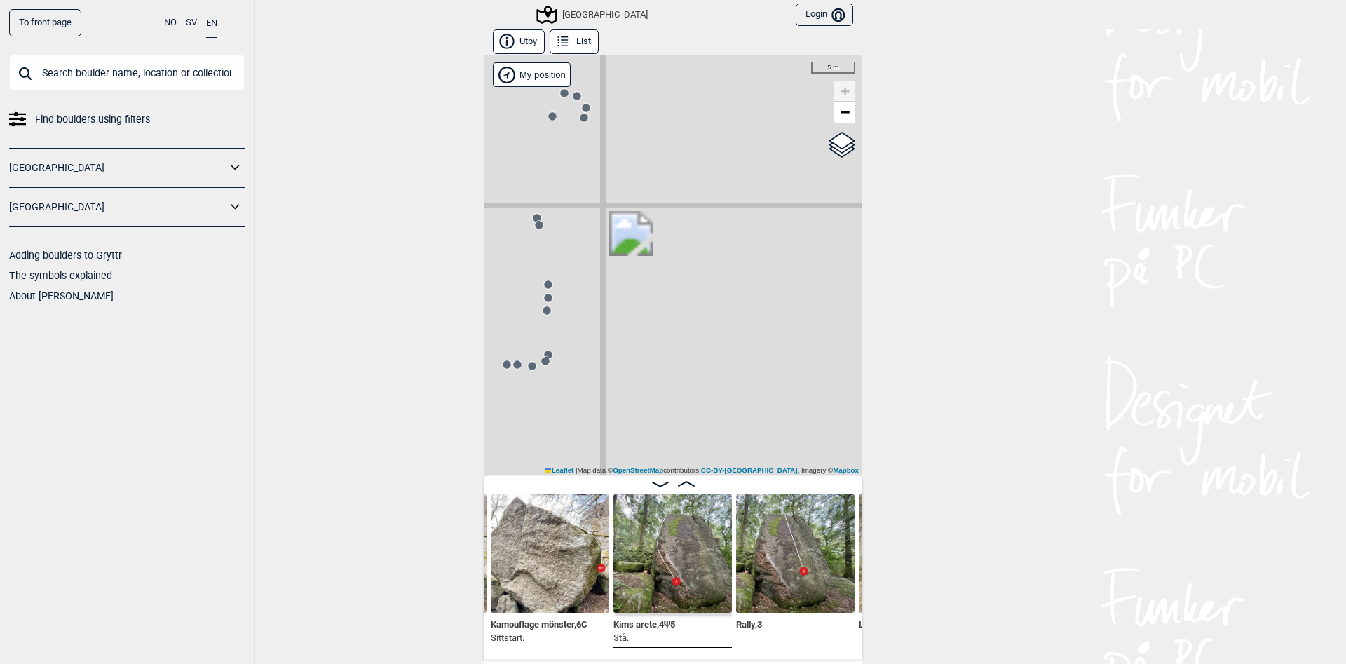
drag, startPoint x: 660, startPoint y: 360, endPoint x: 670, endPoint y: 239, distance: 121.0
click at [670, 239] on div "[GEOGRAPHIC_DATA]" at bounding box center [673, 265] width 379 height 420
click at [543, 552] on img at bounding box center [550, 553] width 118 height 118
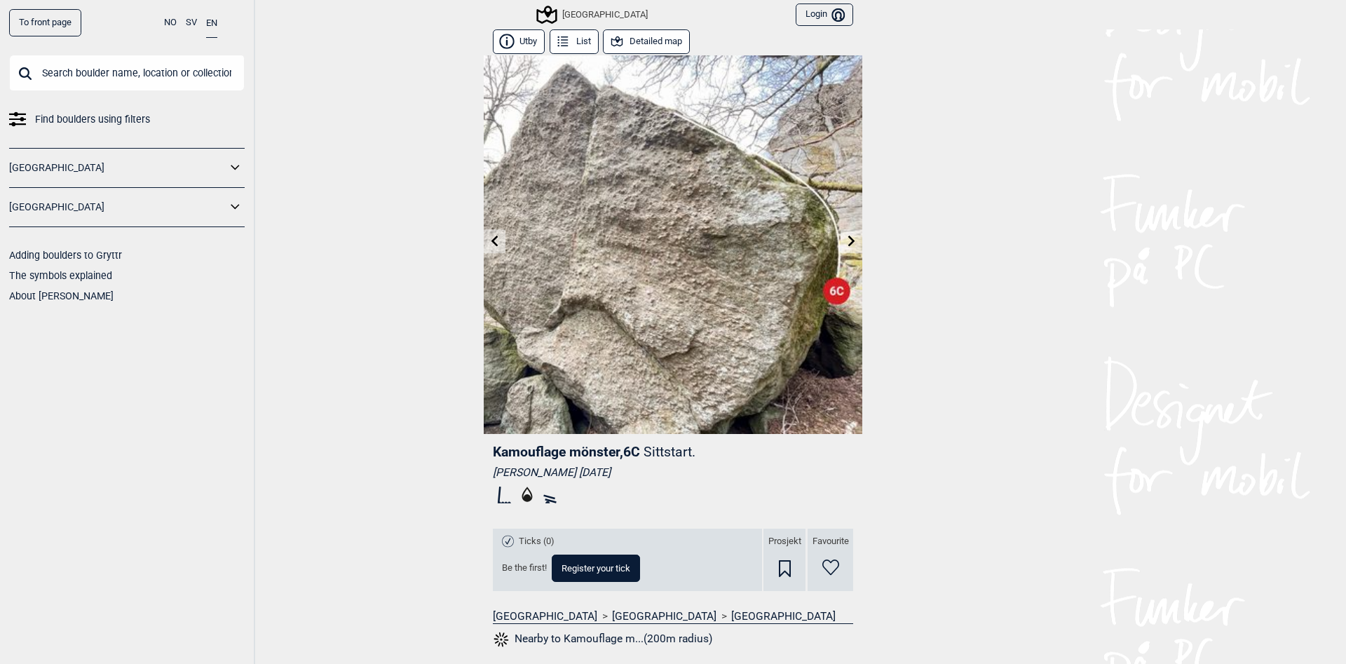
click at [386, 461] on div "To front page NO SV EN Find boulders using filters [GEOGRAPHIC_DATA] [GEOGRAPHI…" at bounding box center [673, 332] width 1346 height 664
click at [855, 243] on icon at bounding box center [851, 240] width 11 height 11
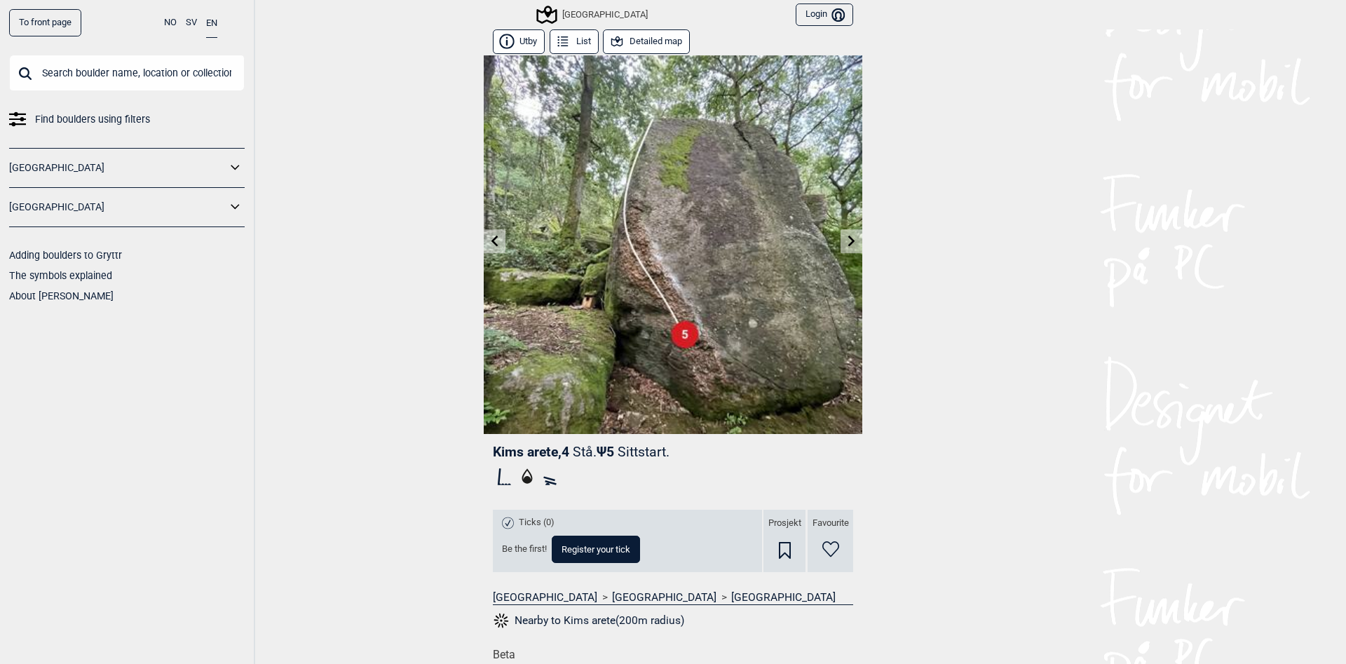
click at [849, 248] on link at bounding box center [852, 241] width 22 height 23
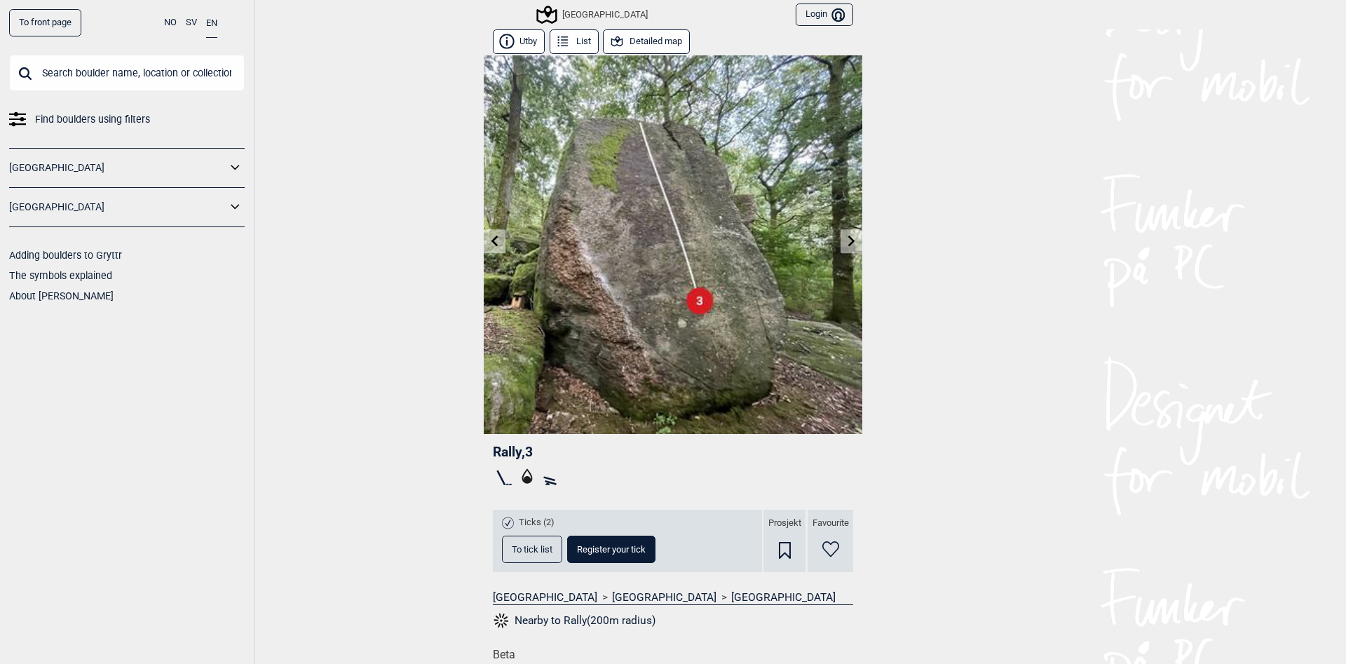
click at [503, 246] on link at bounding box center [495, 241] width 22 height 23
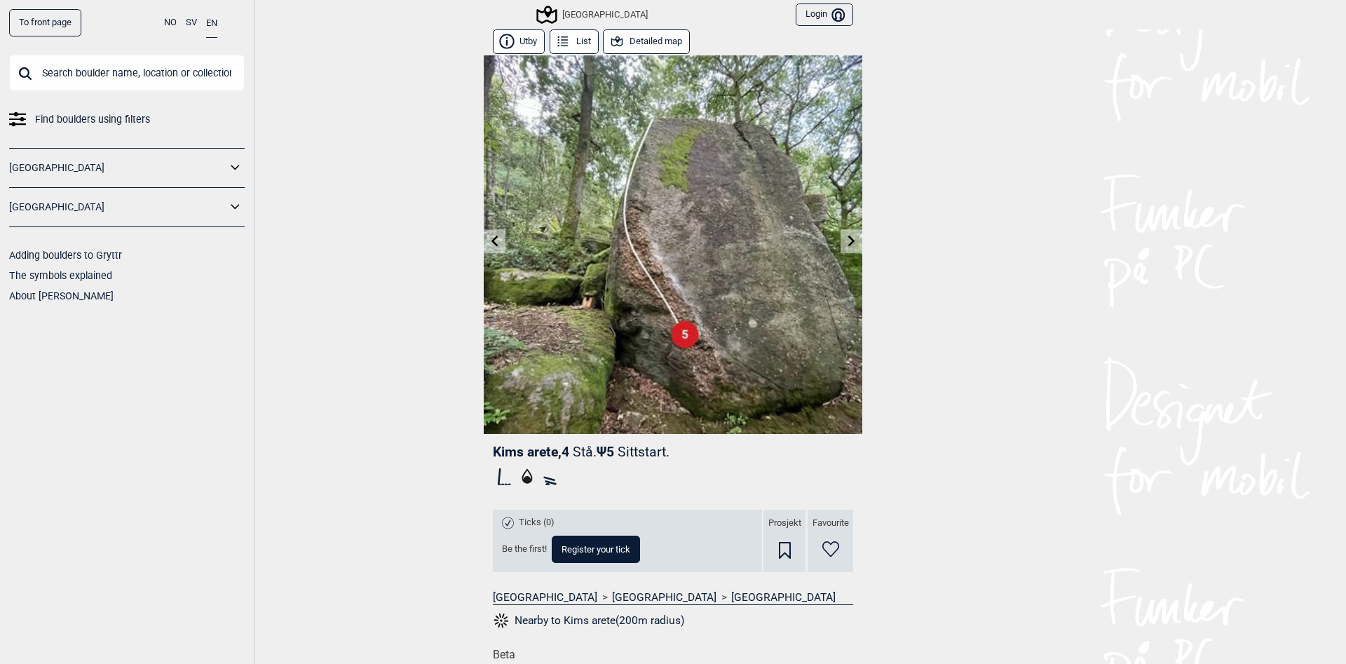
click at [853, 237] on icon at bounding box center [851, 240] width 11 height 11
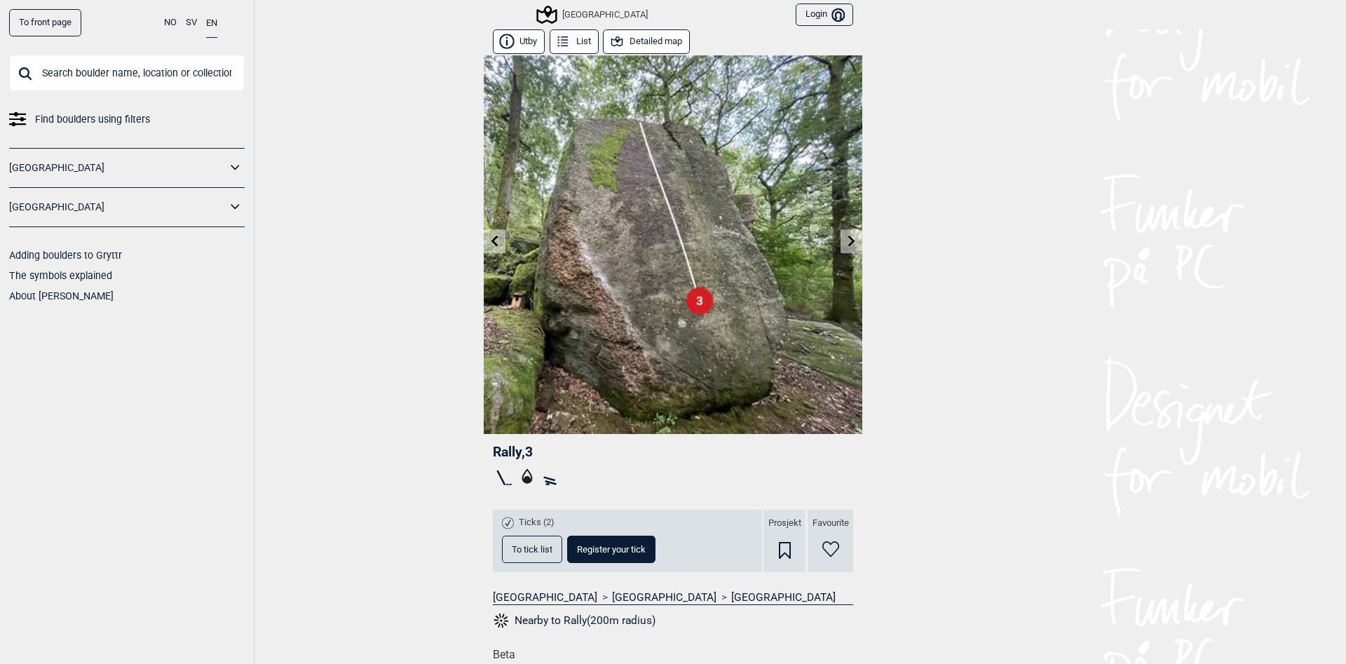
click at [853, 237] on icon at bounding box center [851, 240] width 11 height 11
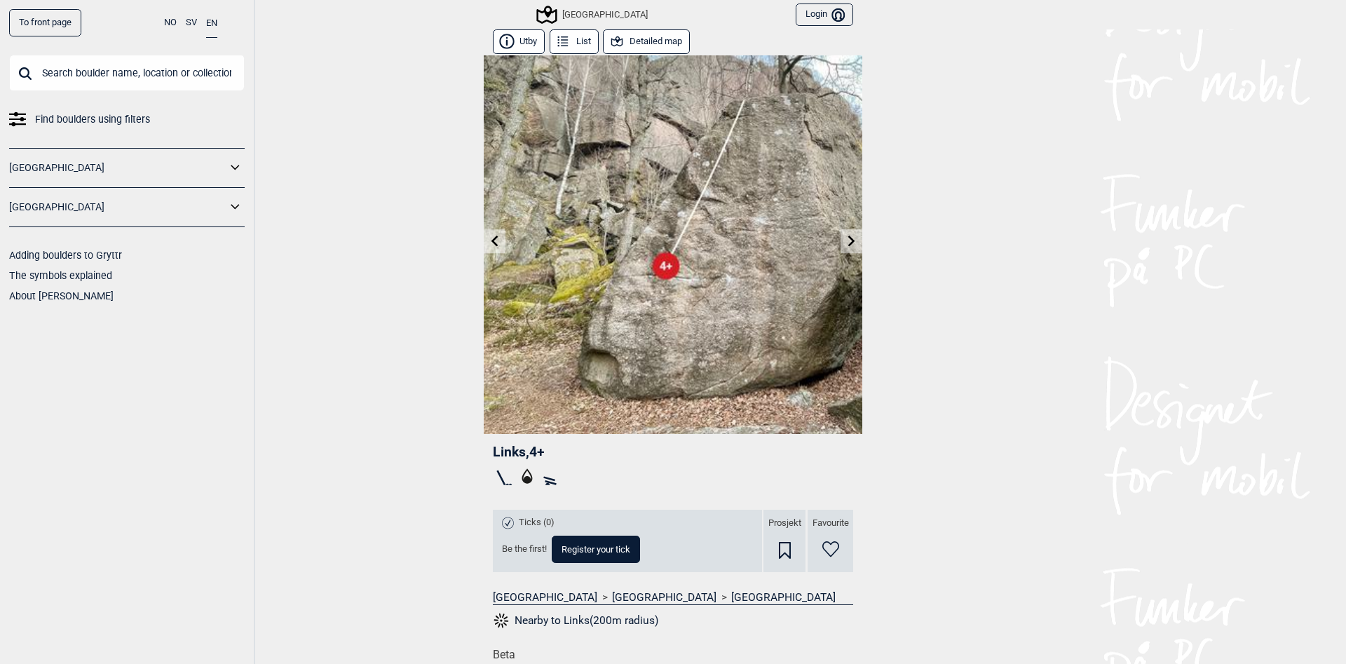
click at [853, 237] on icon at bounding box center [851, 240] width 11 height 11
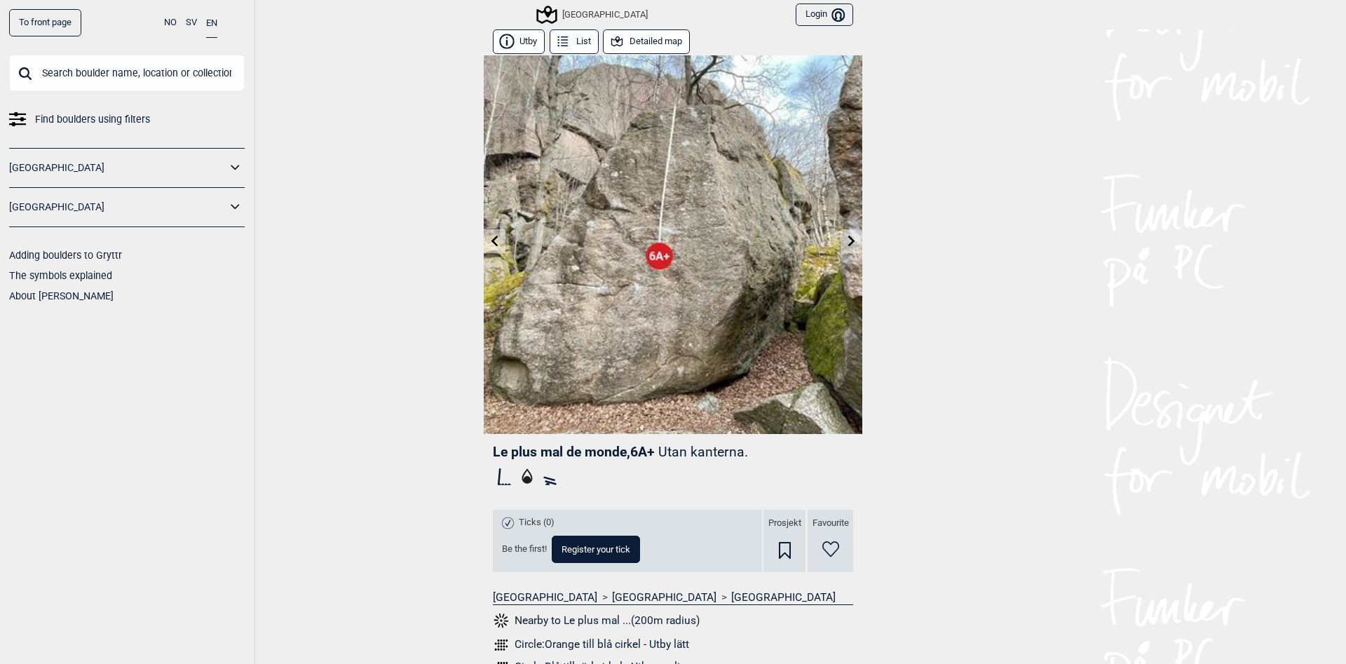
click at [853, 237] on icon at bounding box center [851, 240] width 11 height 11
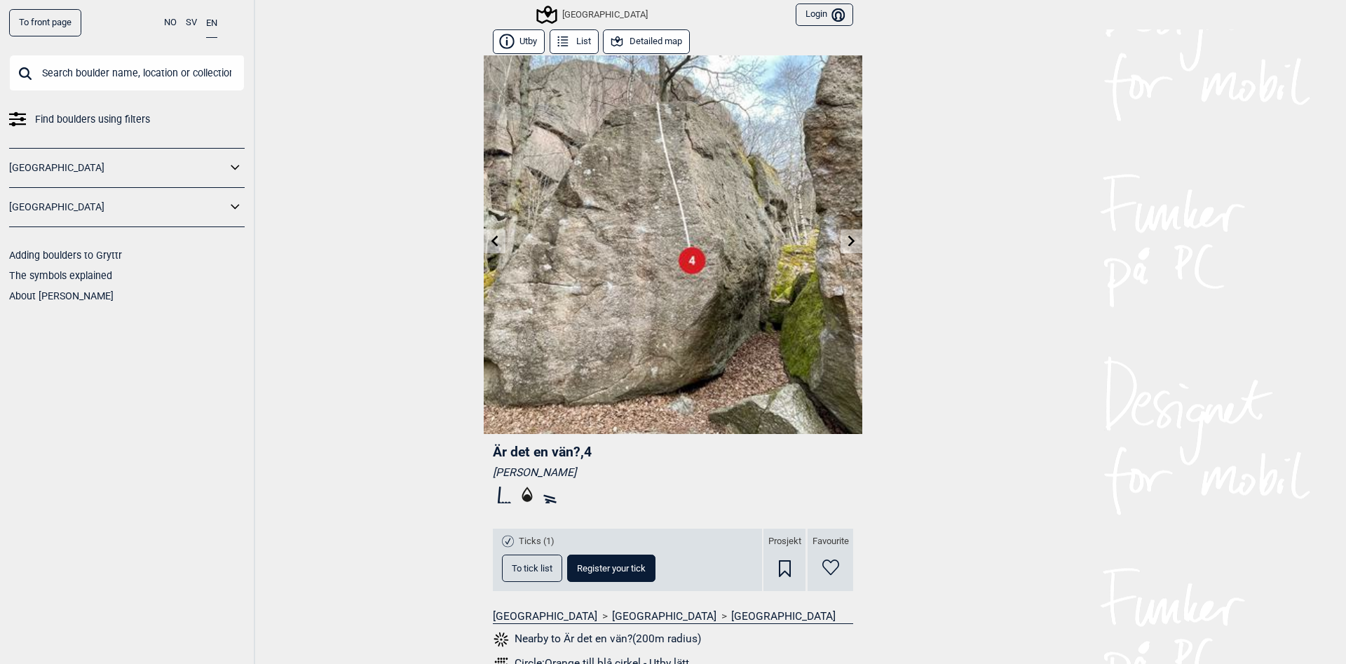
click at [850, 237] on icon at bounding box center [851, 240] width 7 height 11
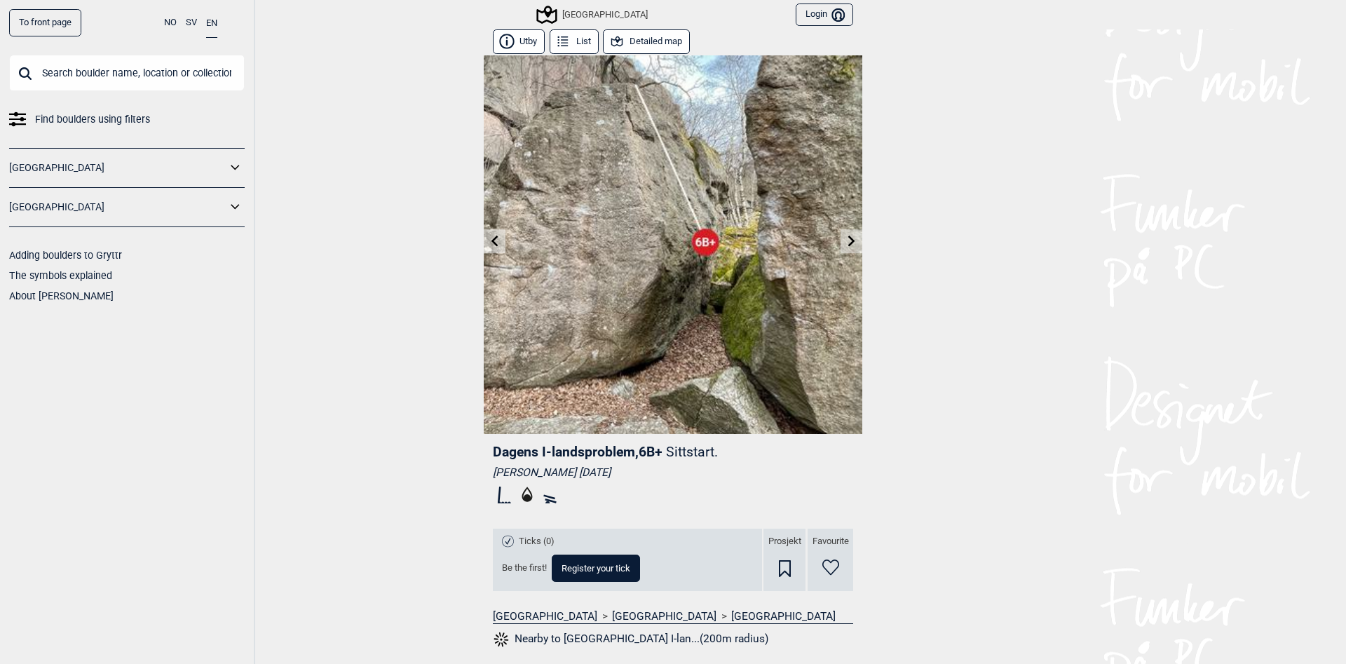
click at [975, 346] on div "To front page NO SV EN Find boulders using filters [GEOGRAPHIC_DATA] [GEOGRAPHI…" at bounding box center [673, 332] width 1346 height 664
